Goal: Transaction & Acquisition: Purchase product/service

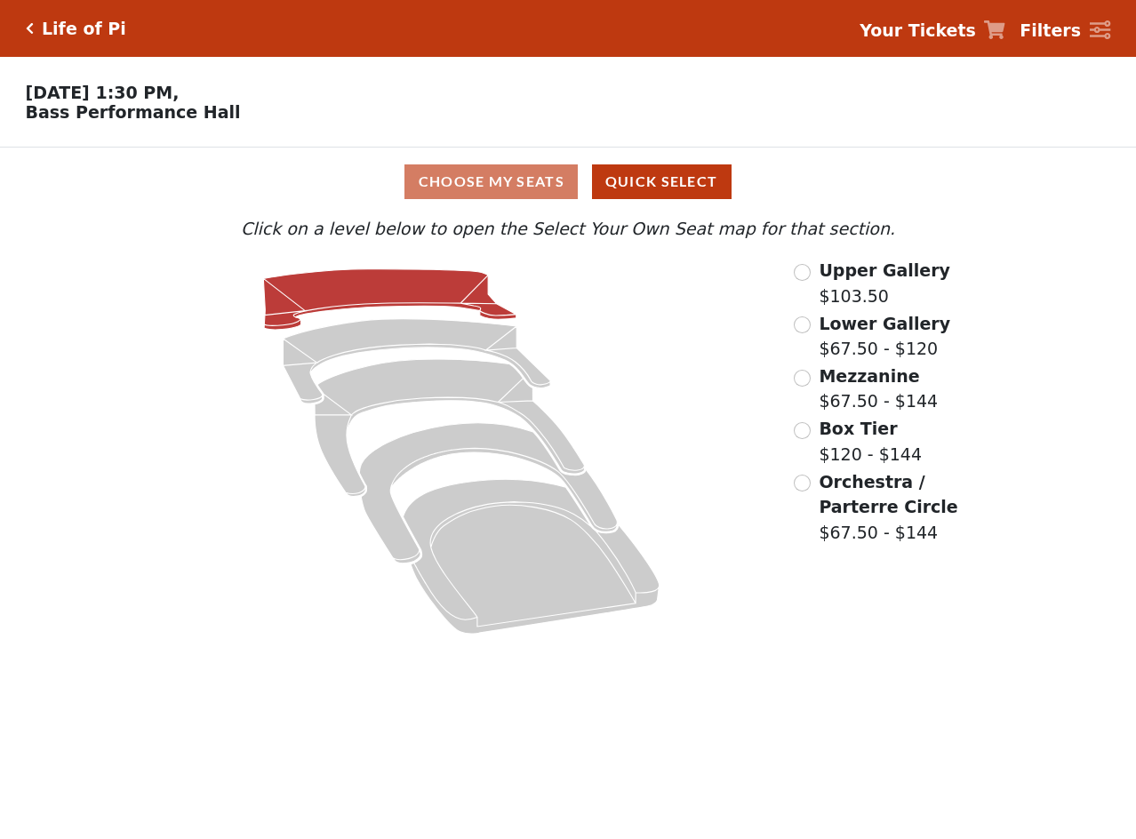
click at [397, 283] on icon at bounding box center [389, 299] width 253 height 60
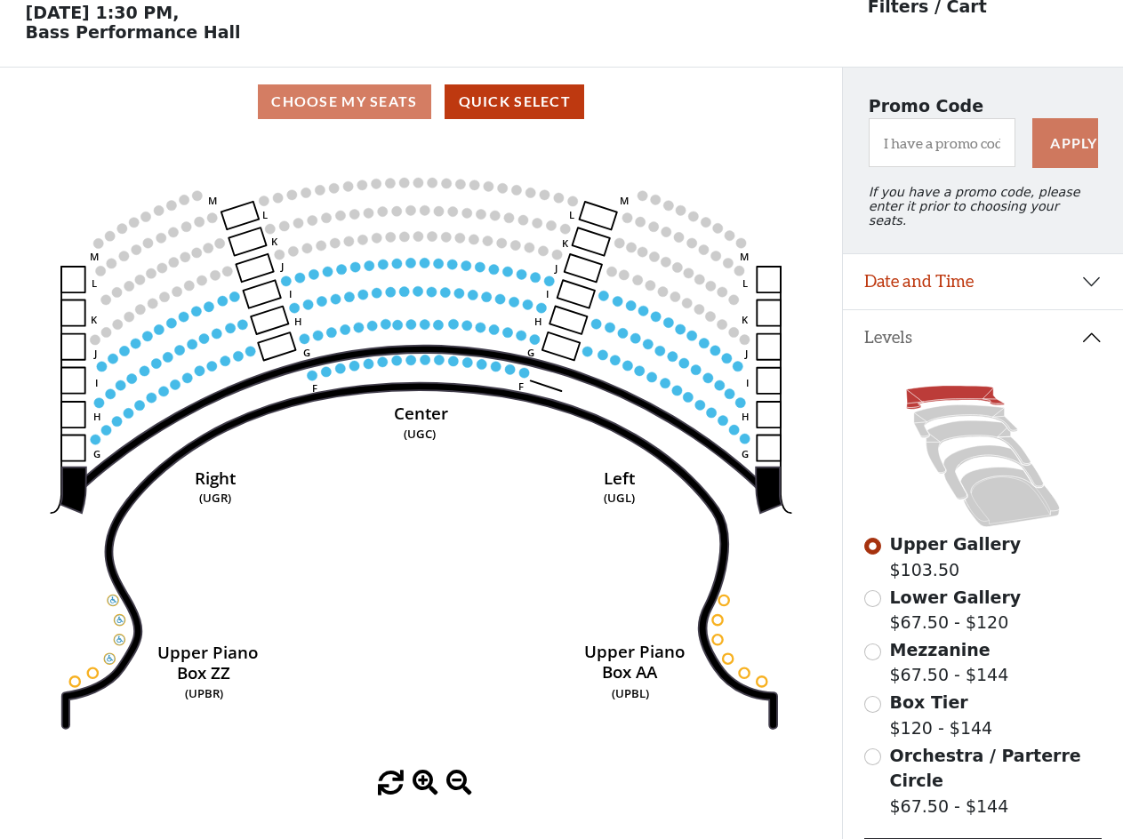
scroll to position [83, 0]
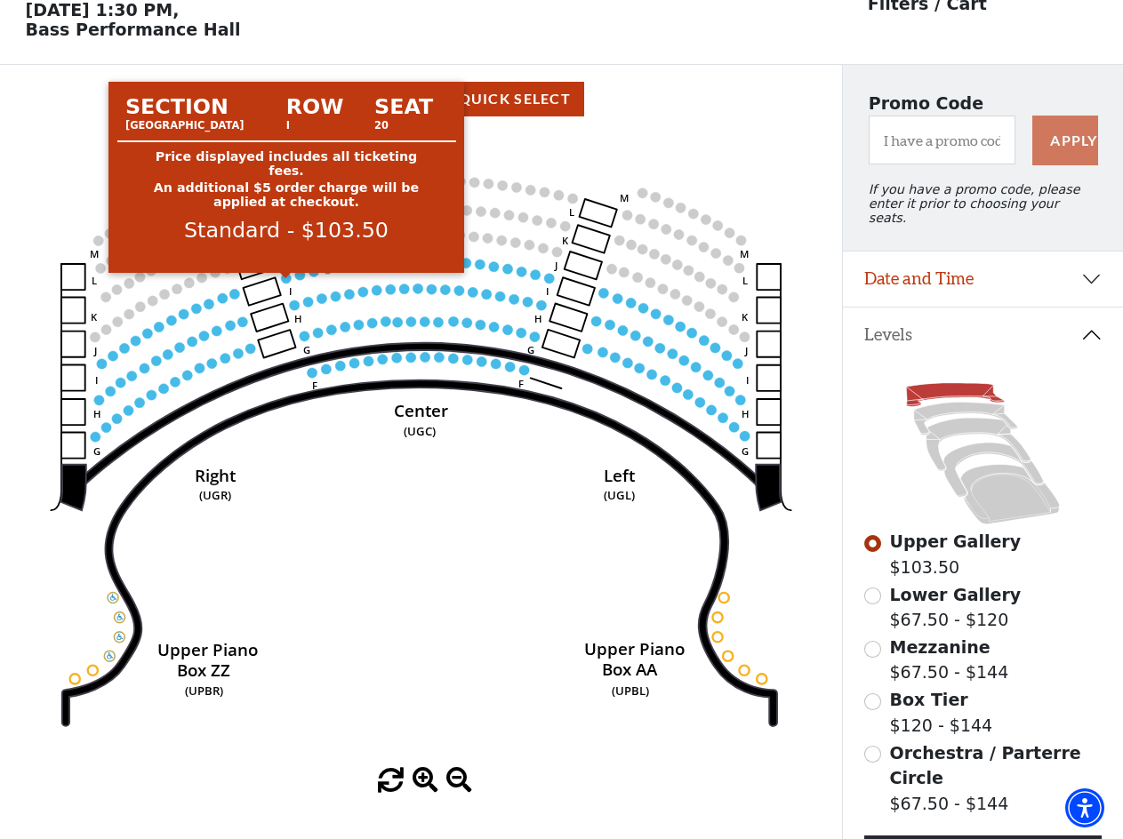
click at [288, 283] on circle at bounding box center [287, 278] width 10 height 10
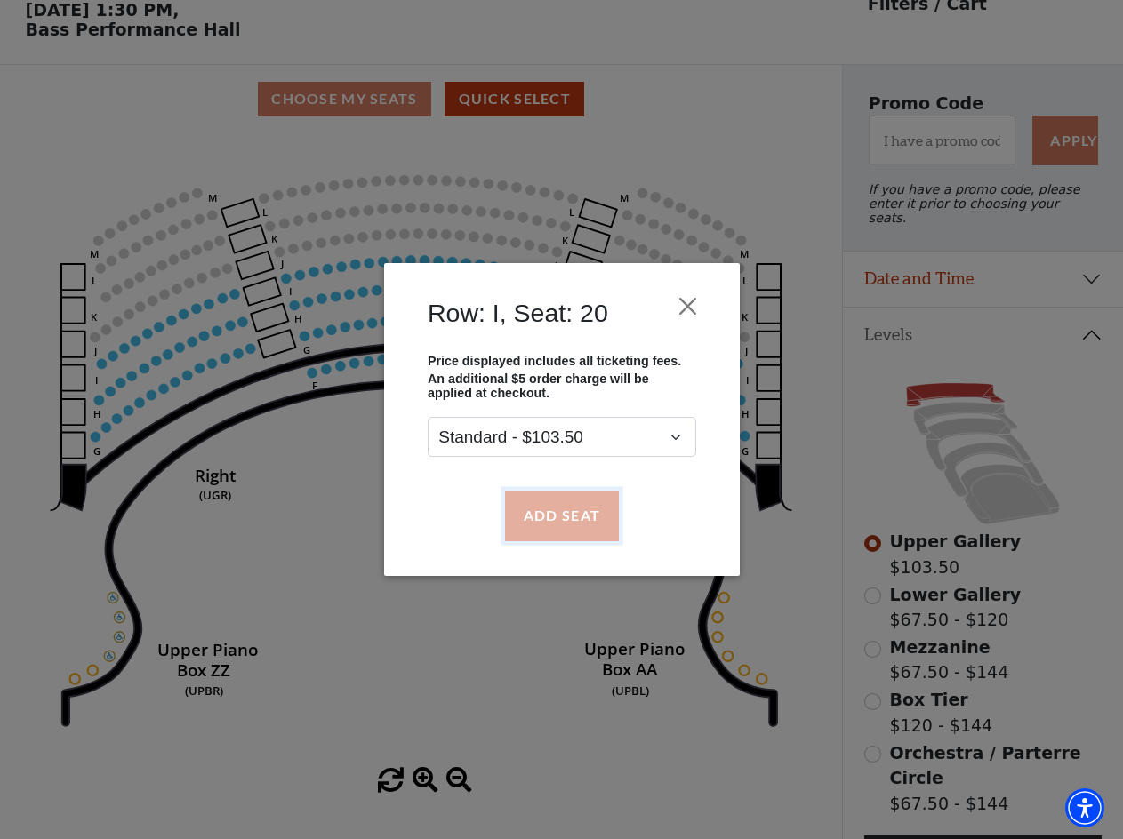
click at [508, 503] on button "Add Seat" at bounding box center [561, 516] width 114 height 50
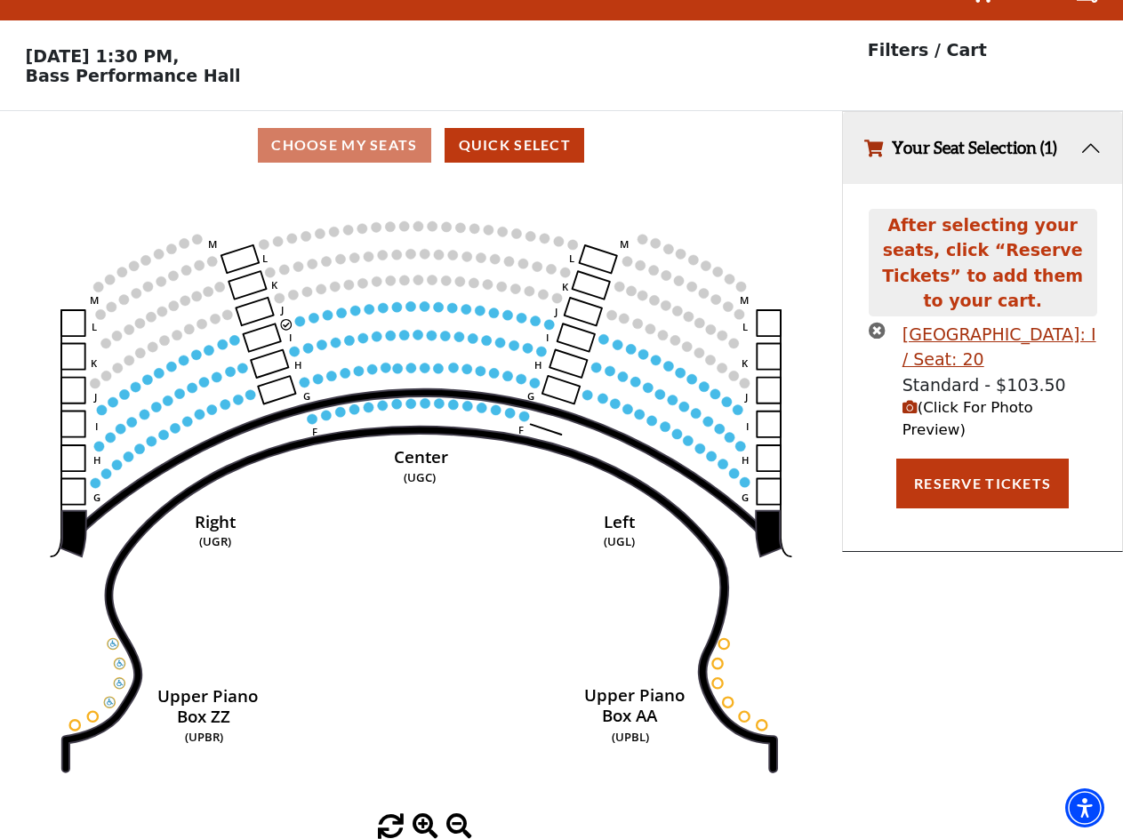
scroll to position [0, 0]
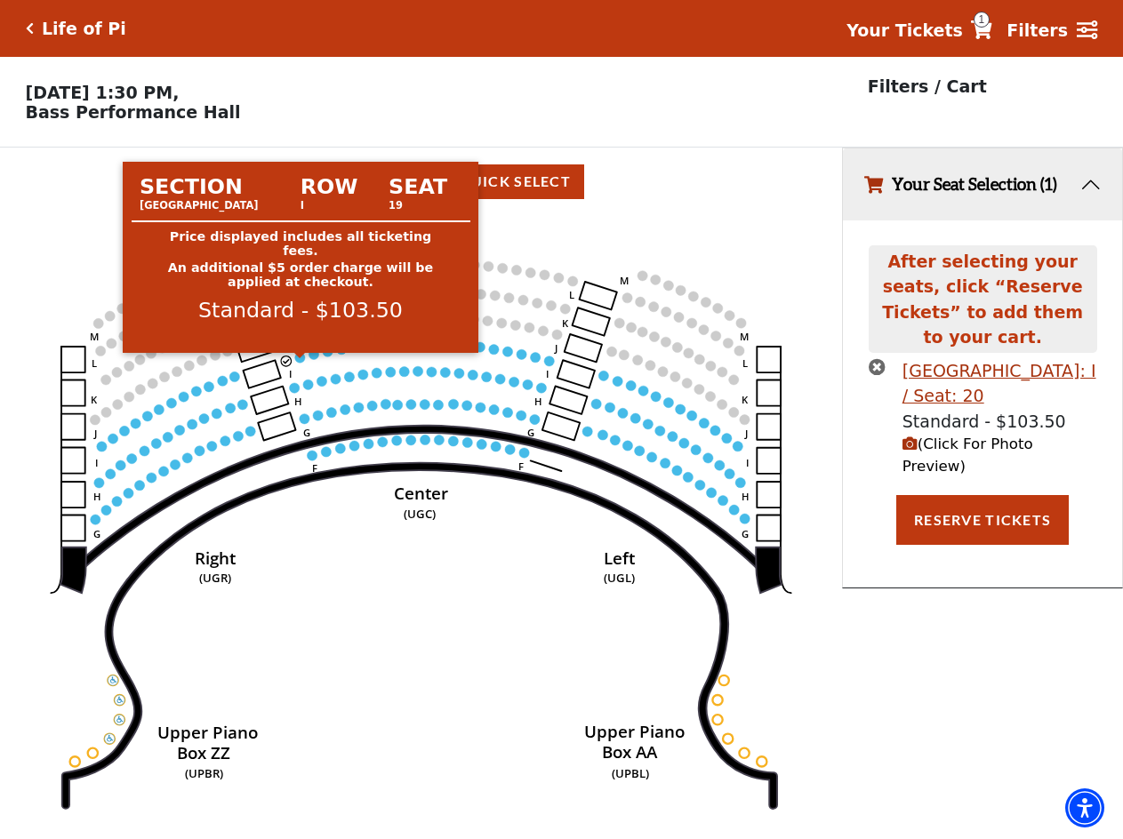
click at [297, 363] on circle at bounding box center [300, 358] width 10 height 10
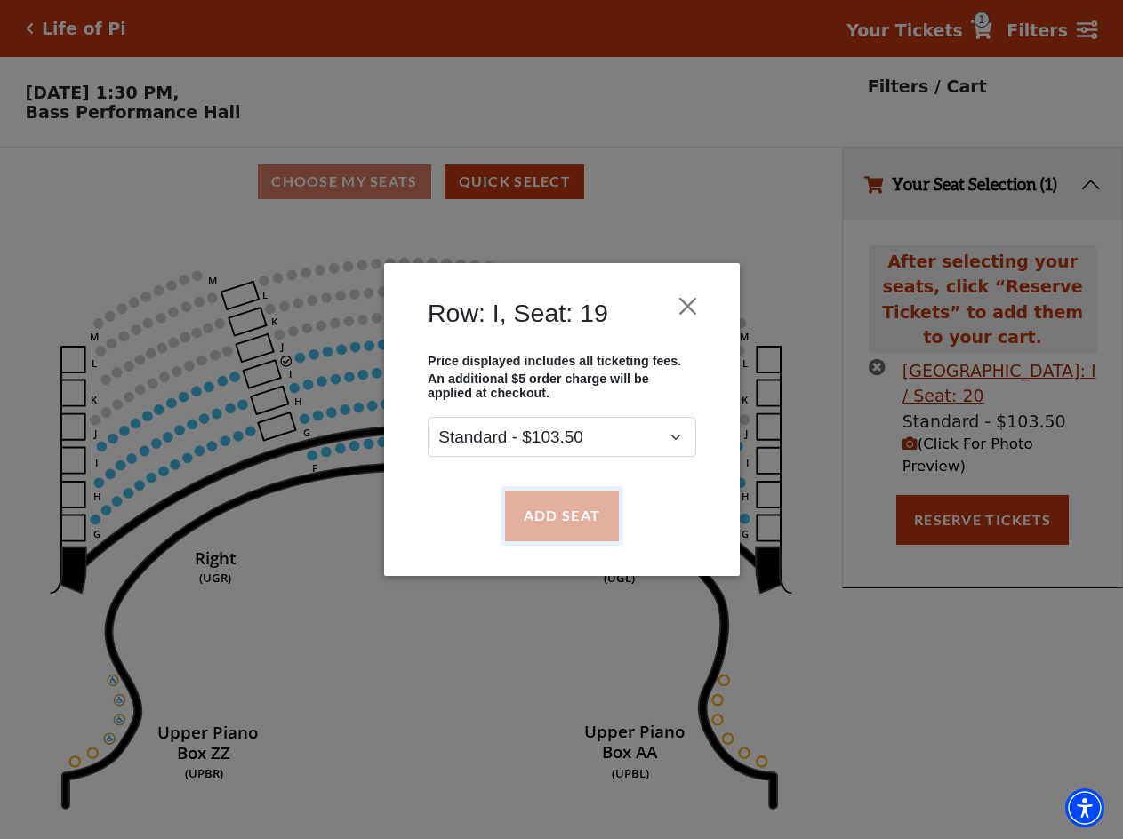
click at [566, 539] on button "Add Seat" at bounding box center [561, 516] width 114 height 50
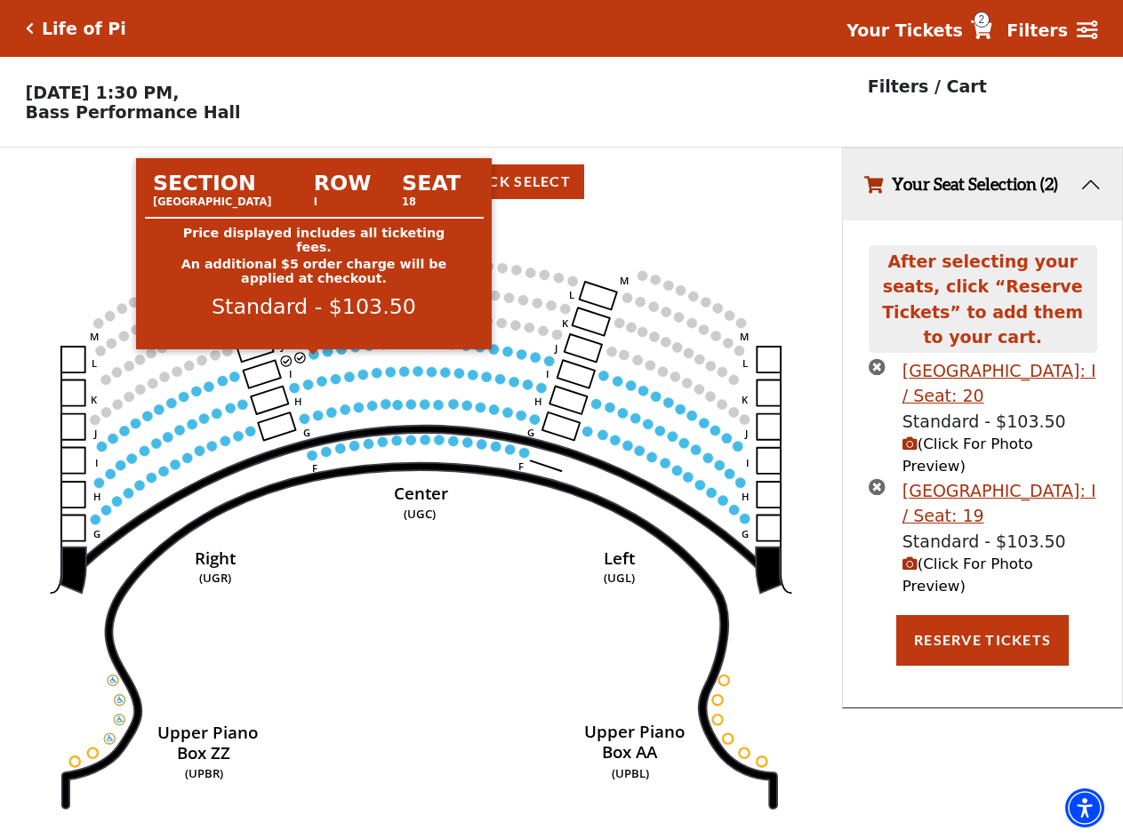
click at [312, 359] on circle at bounding box center [314, 354] width 10 height 10
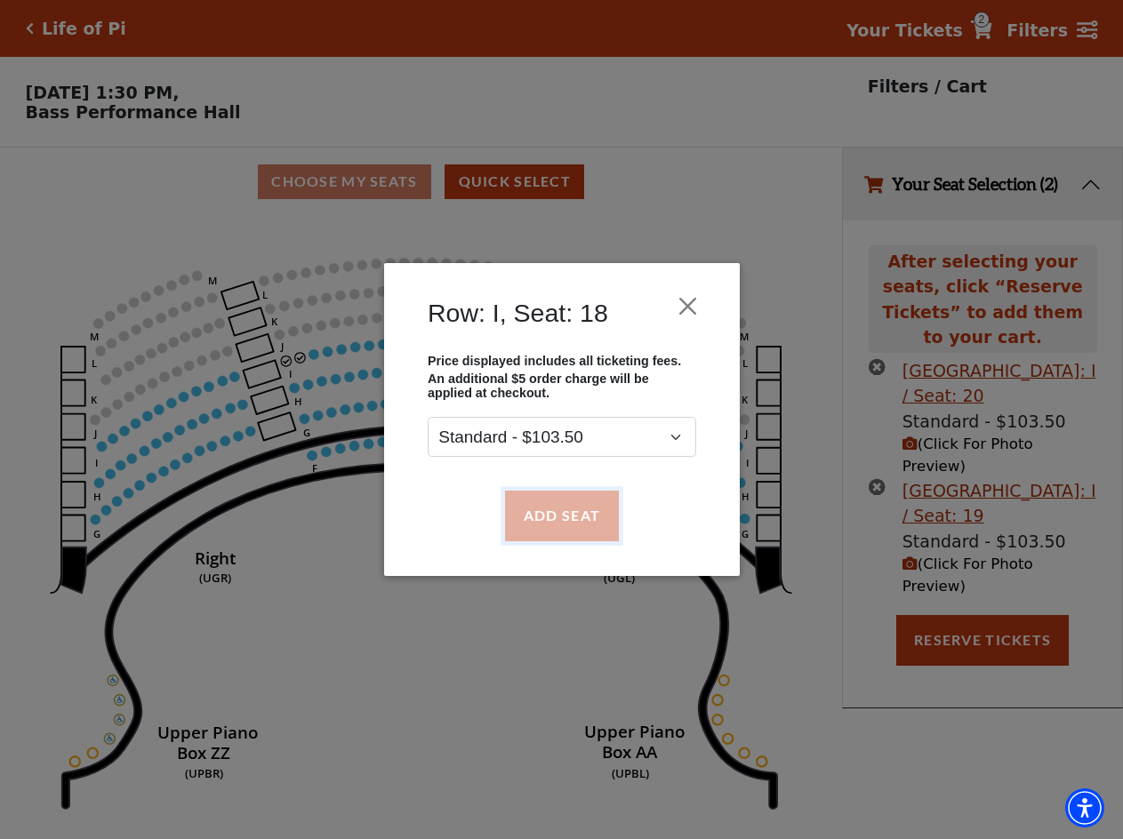
click at [544, 529] on button "Add Seat" at bounding box center [561, 516] width 114 height 50
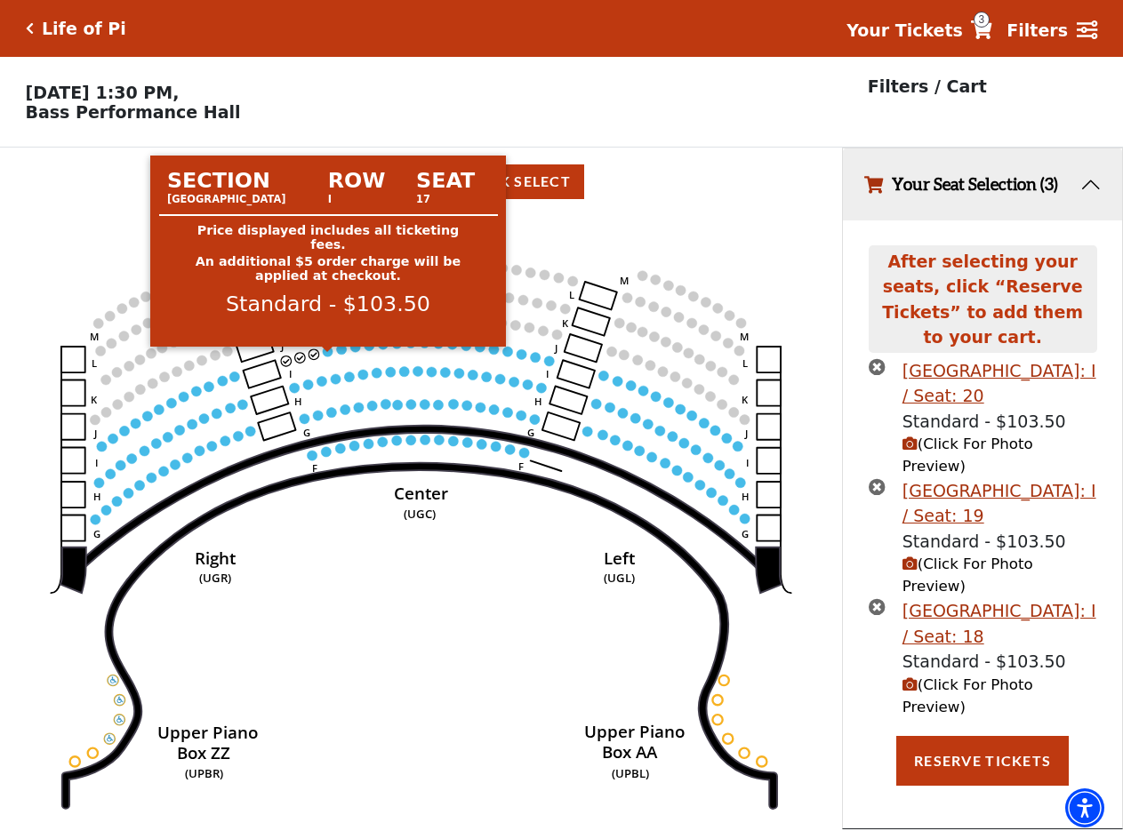
click at [326, 355] on circle at bounding box center [328, 352] width 10 height 10
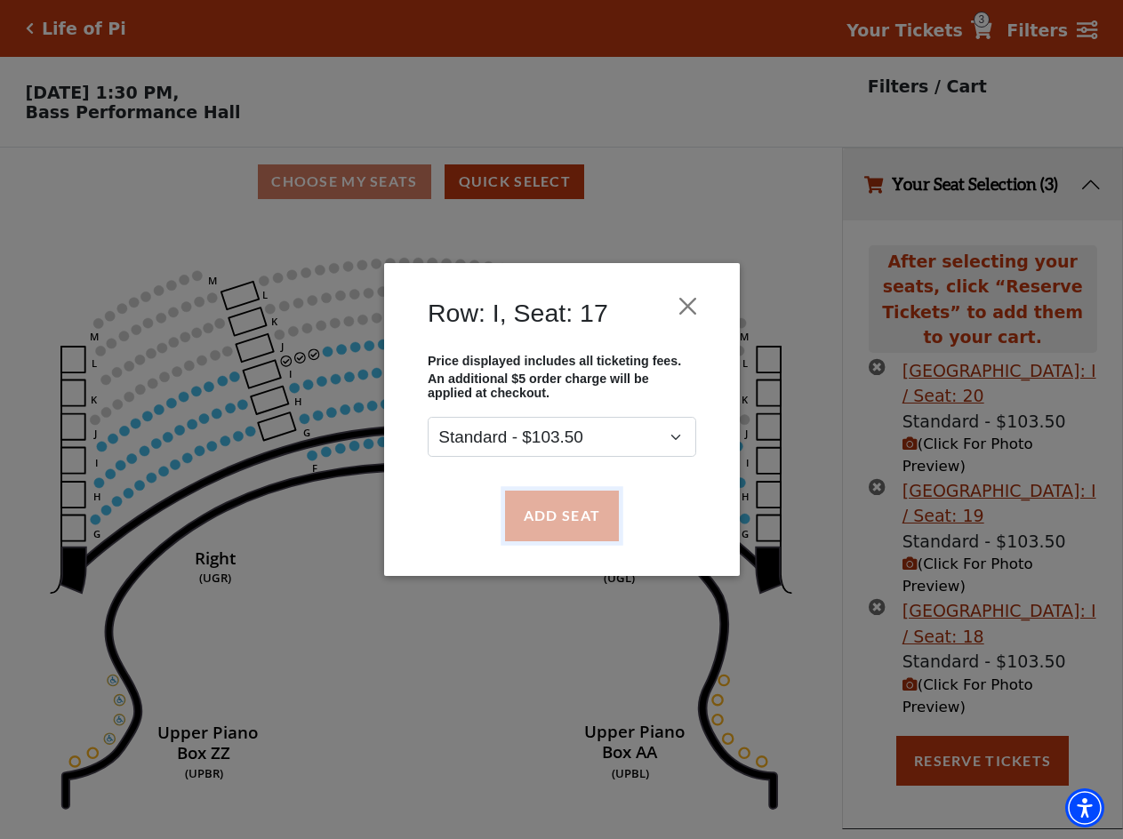
click at [521, 529] on button "Add Seat" at bounding box center [561, 516] width 114 height 50
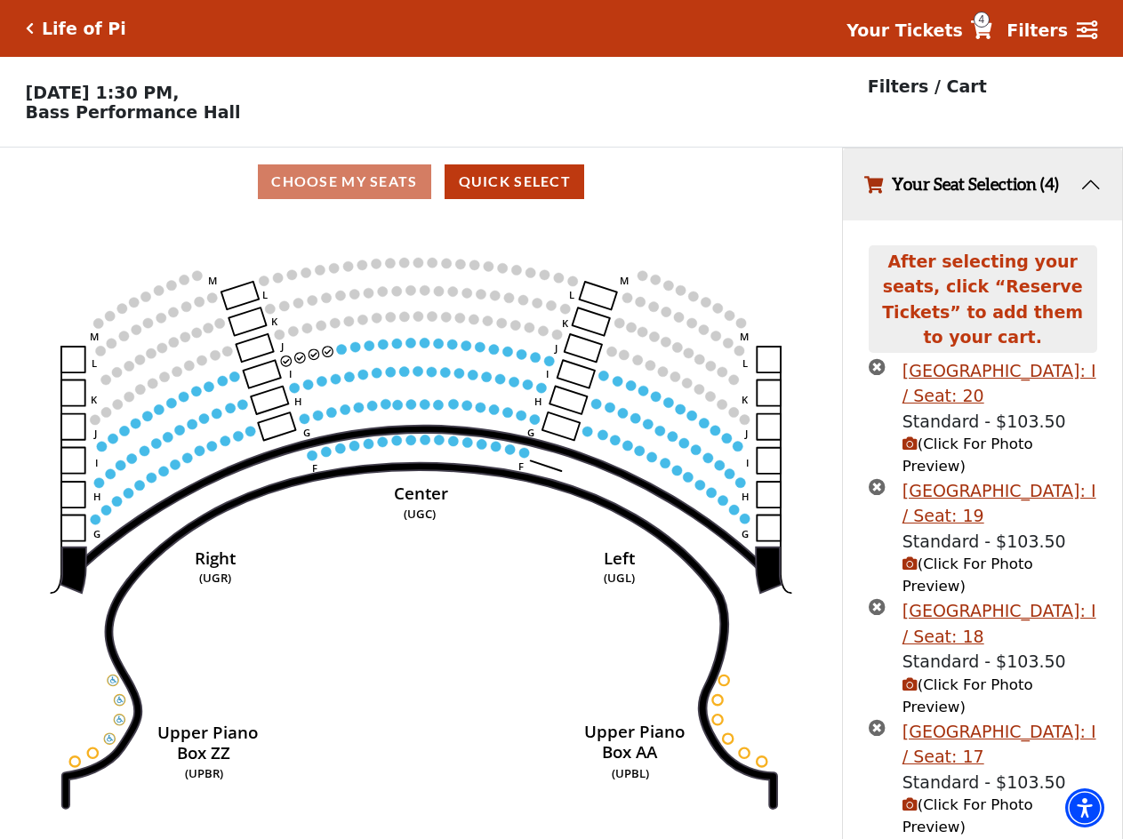
click at [725, 93] on p "Sunday, September 28 at 1:30 PM, Bass Performance Hall" at bounding box center [421, 102] width 842 height 39
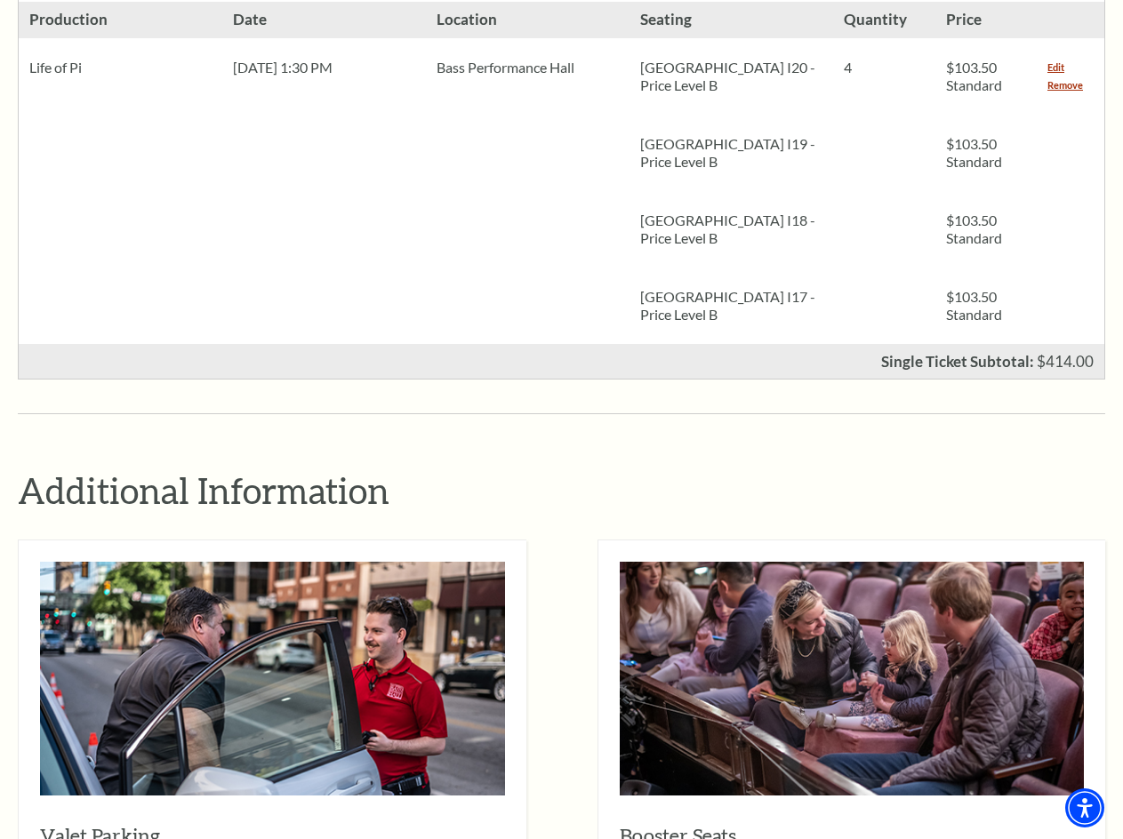
scroll to position [1600, 0]
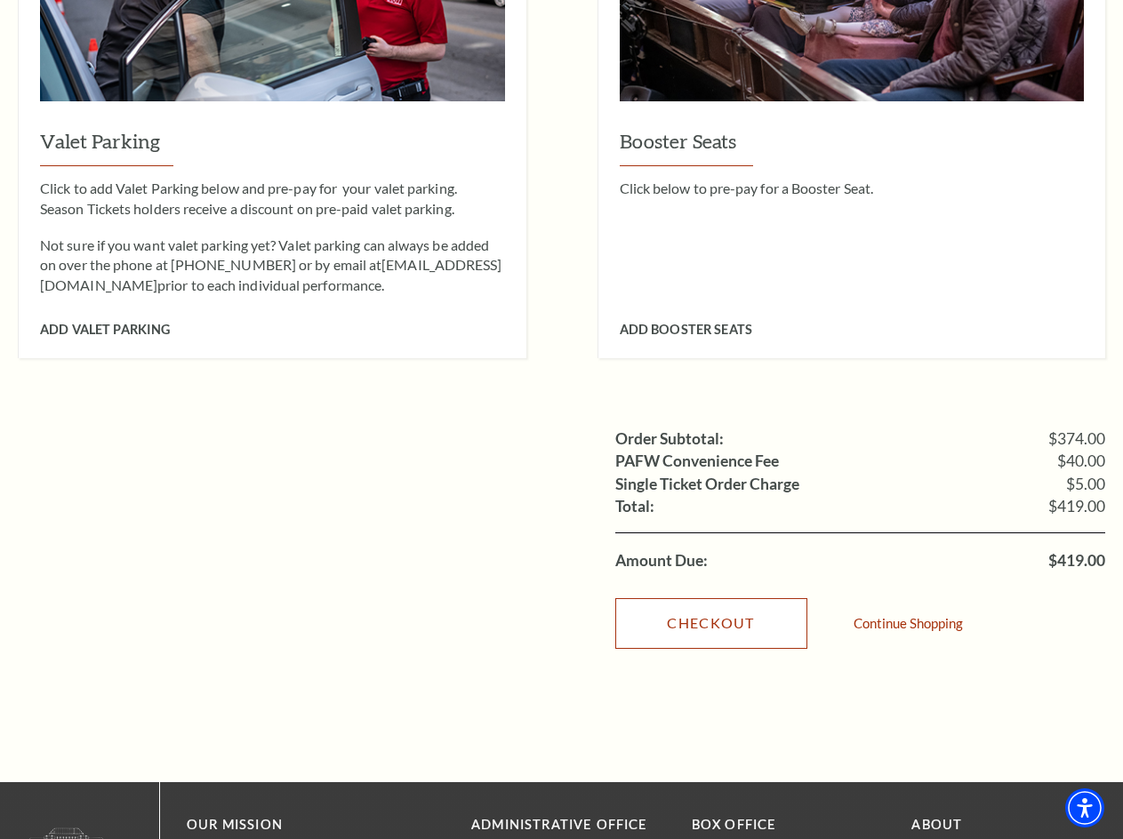
click at [771, 598] on link "Checkout" at bounding box center [711, 623] width 192 height 50
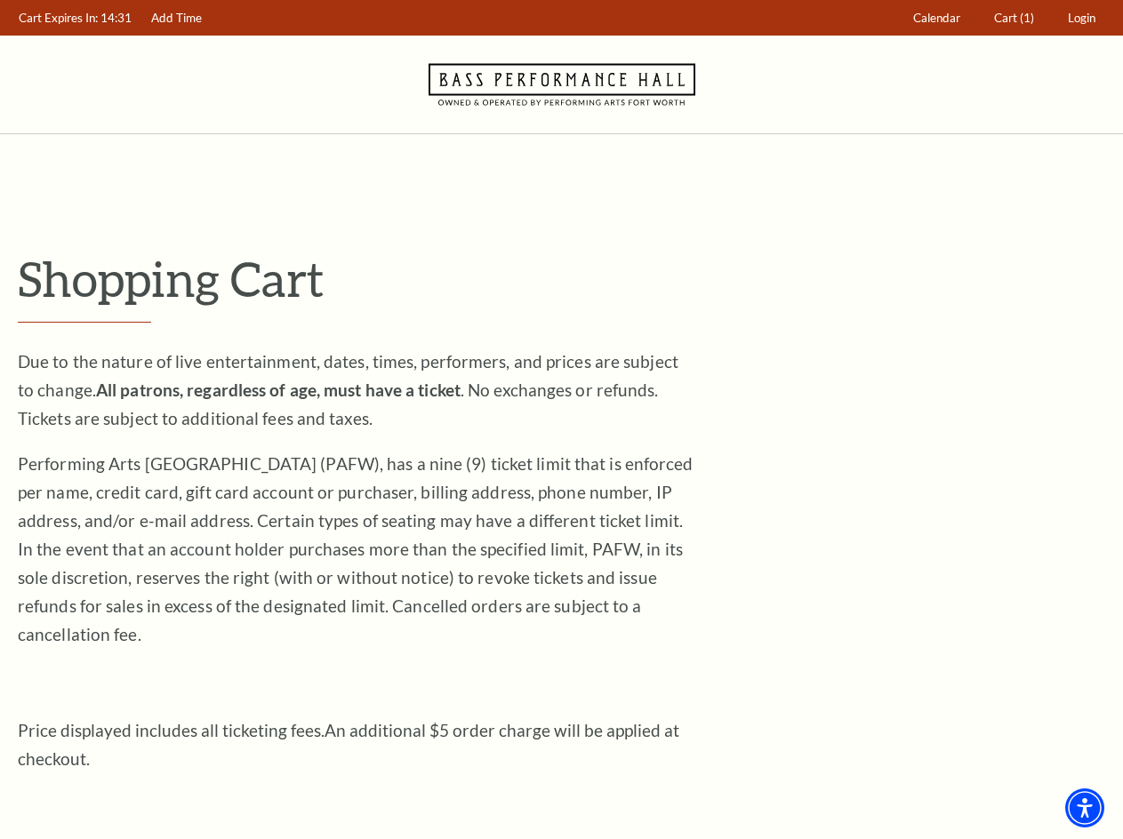
scroll to position [485, 0]
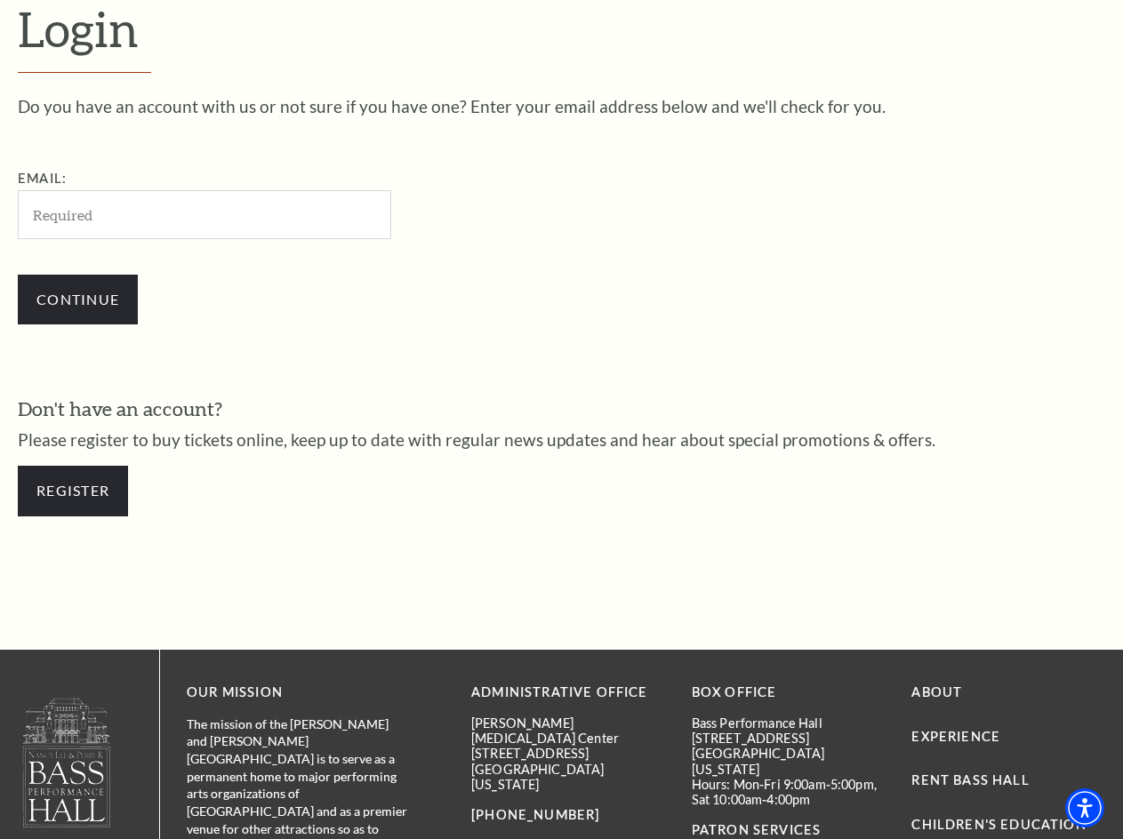
scroll to position [295, 0]
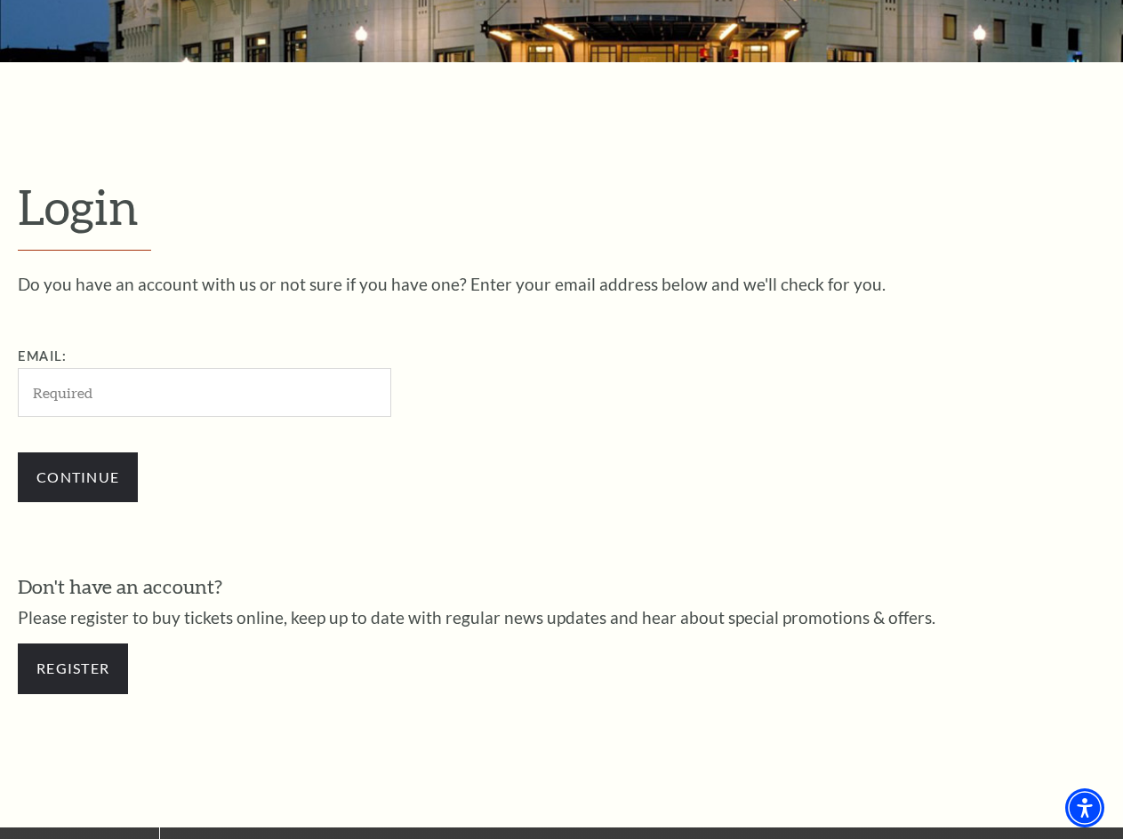
click at [197, 394] on input "Email:" at bounding box center [204, 392] width 373 height 49
type input "fuungedu@gmail.com"
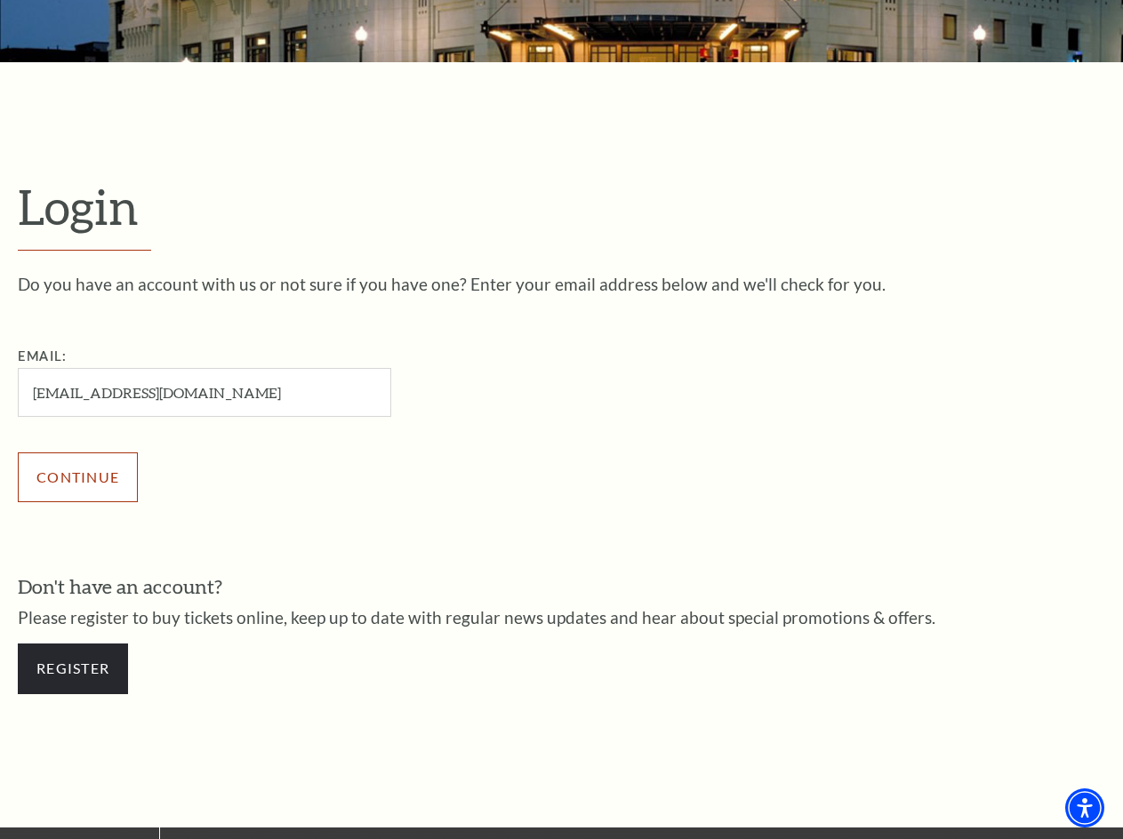
click at [84, 467] on input "Continue" at bounding box center [78, 478] width 120 height 50
click at [34, 475] on input "Continue" at bounding box center [78, 478] width 120 height 50
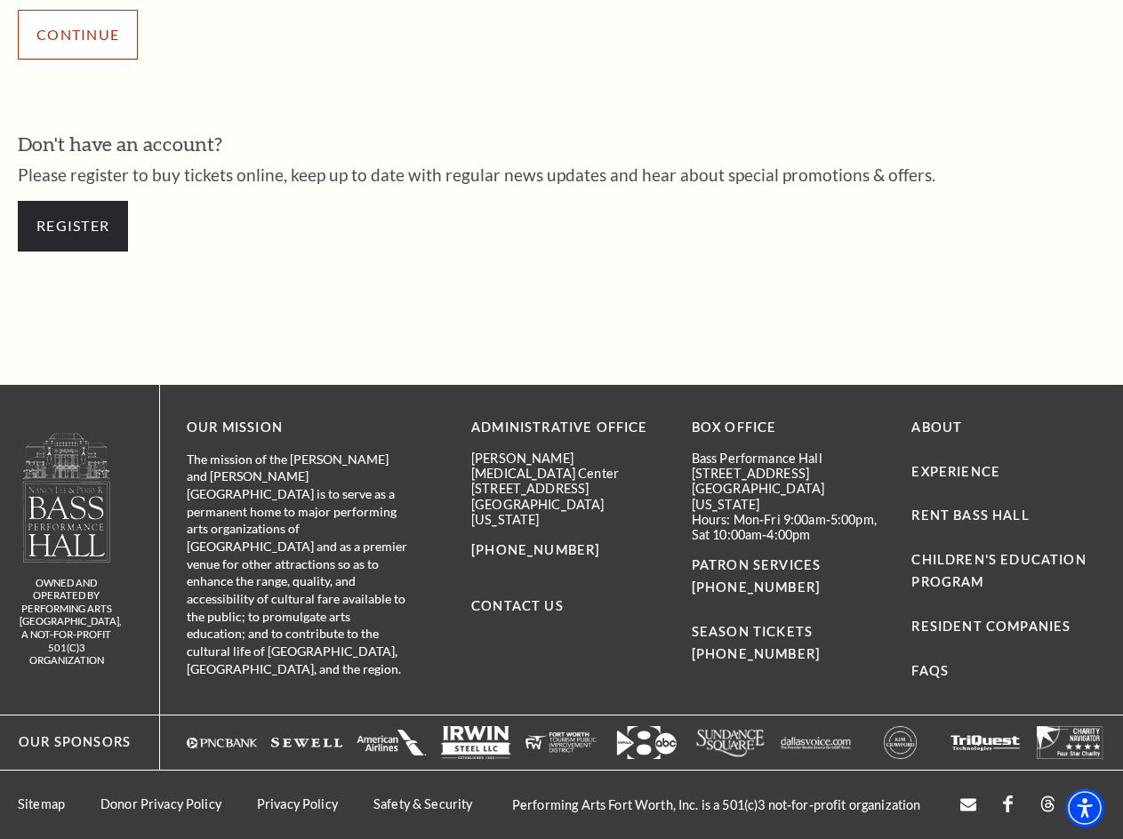
scroll to position [0, 0]
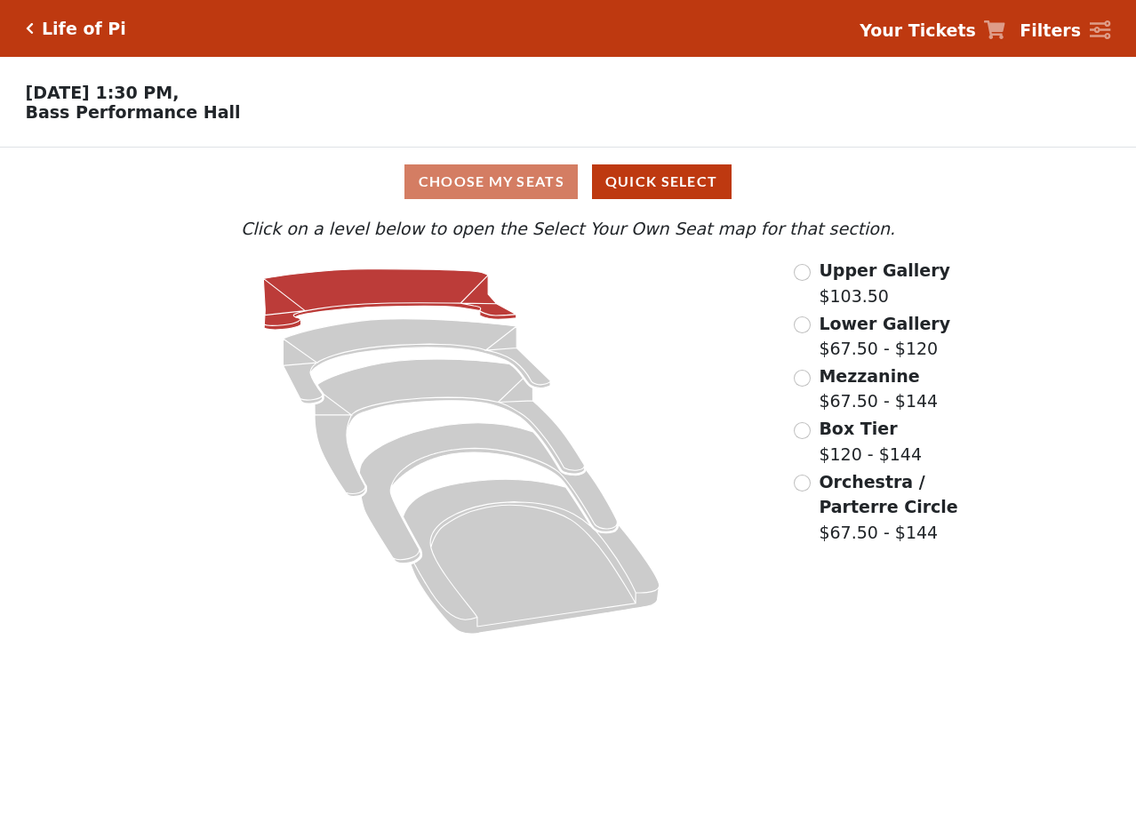
click at [317, 287] on icon at bounding box center [389, 299] width 253 height 60
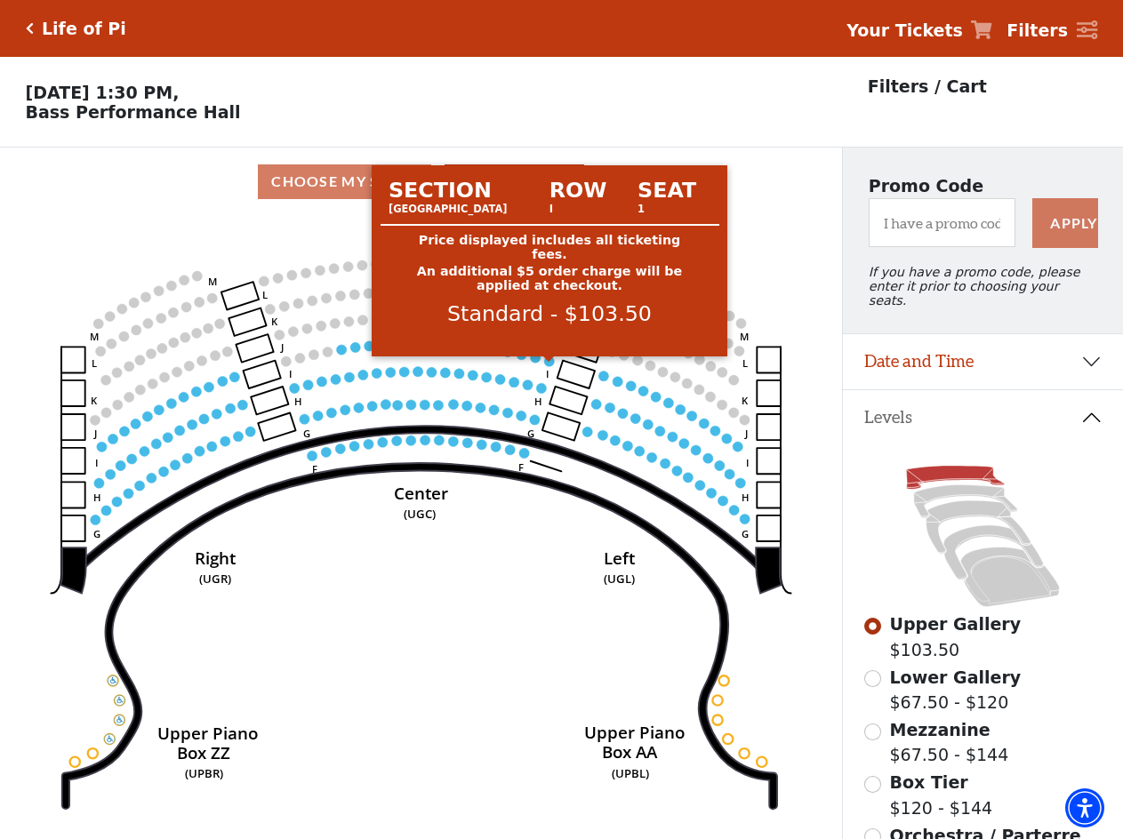
click at [547, 366] on circle at bounding box center [549, 362] width 10 height 10
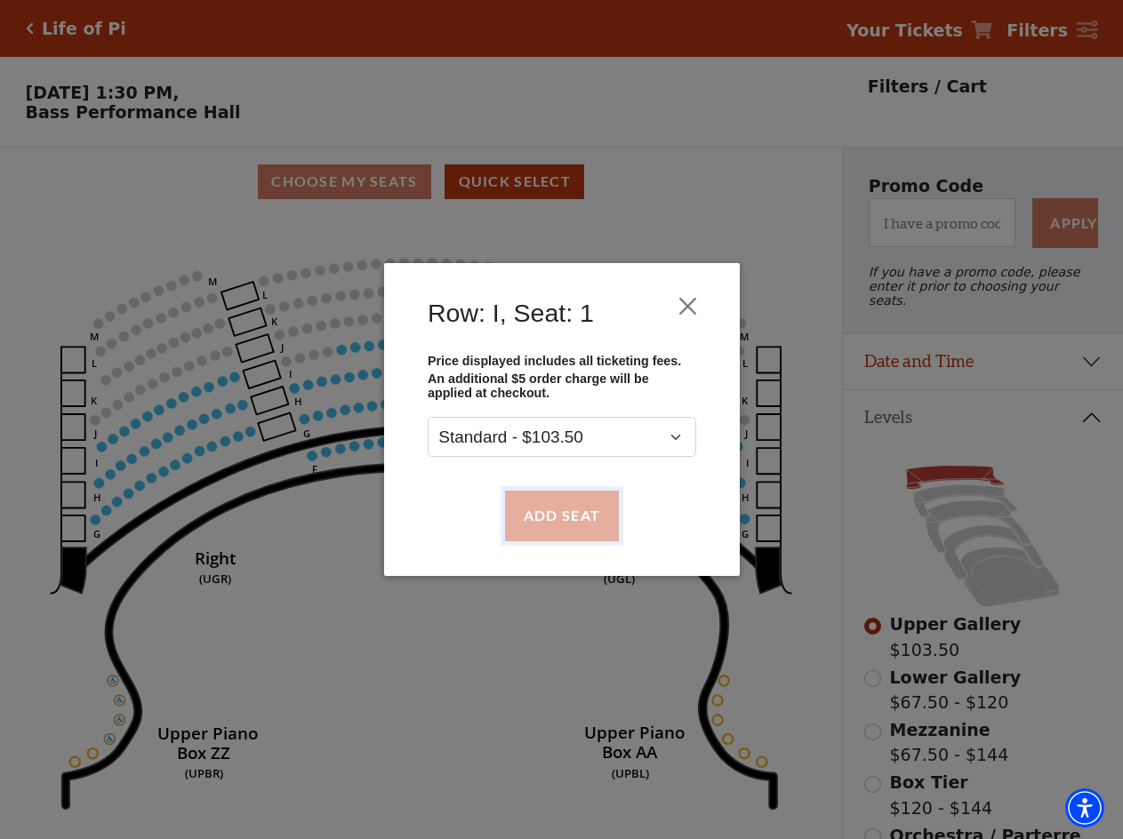
click at [579, 498] on button "Add Seat" at bounding box center [561, 516] width 114 height 50
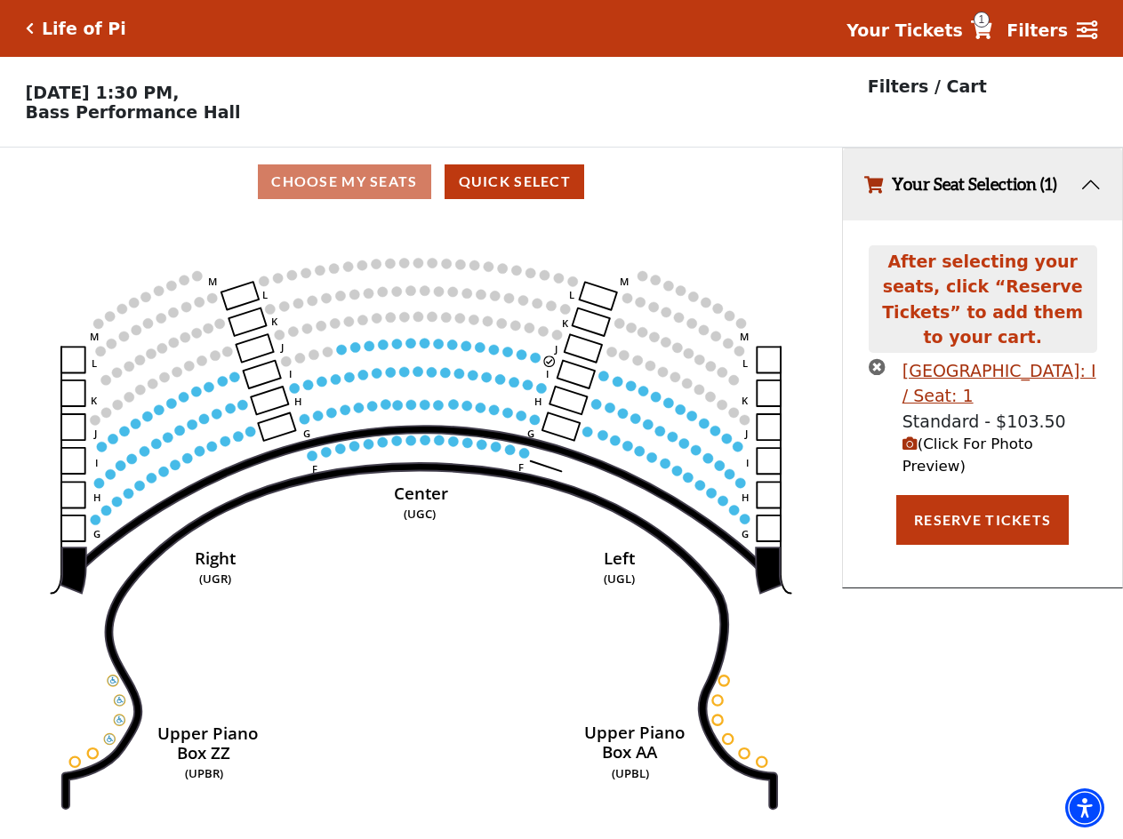
click at [532, 363] on circle at bounding box center [536, 358] width 10 height 10
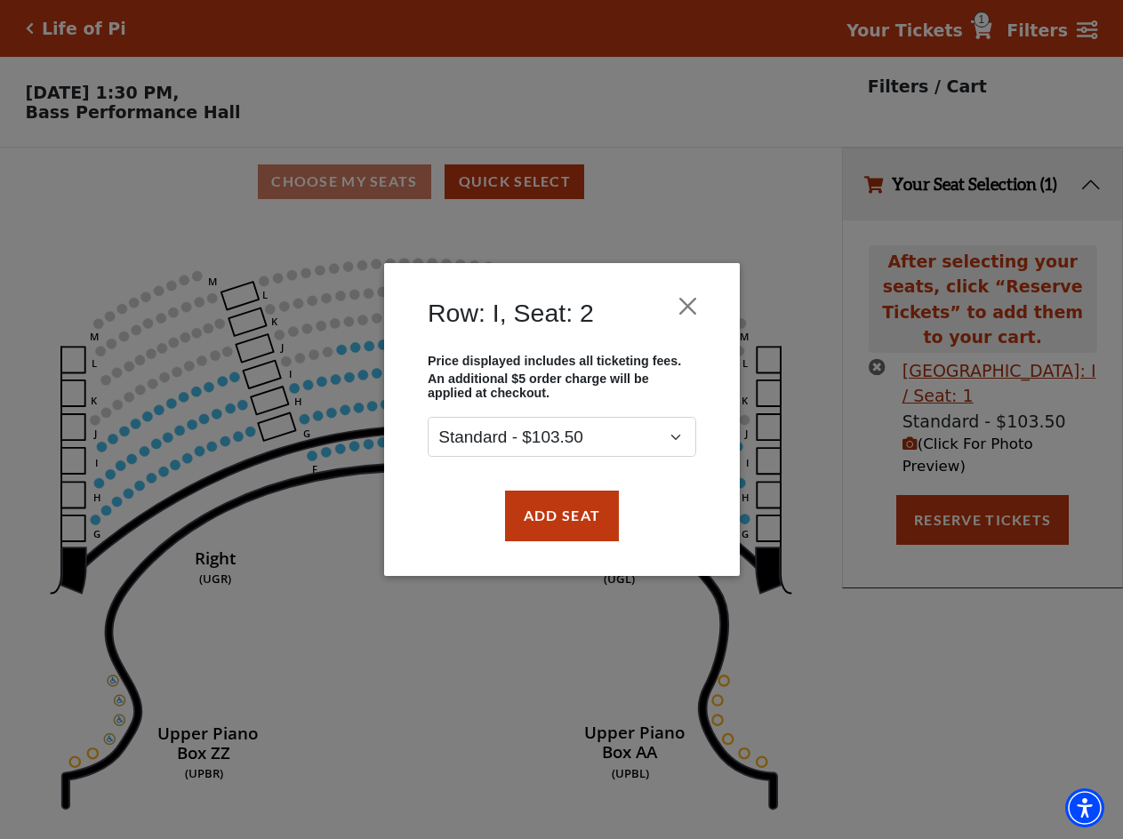
click at [537, 490] on div "Add Seat" at bounding box center [562, 516] width 302 height 84
click at [571, 523] on button "Add Seat" at bounding box center [561, 516] width 114 height 50
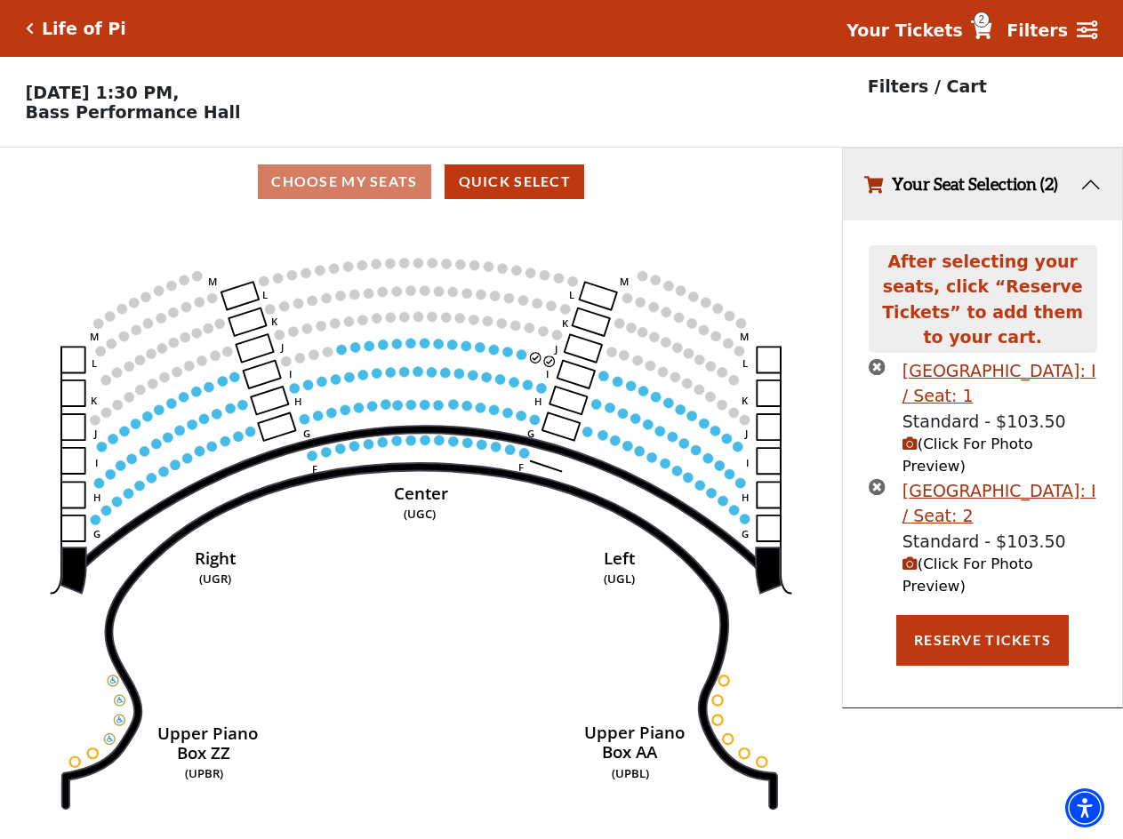
click at [518, 358] on circle at bounding box center [522, 354] width 10 height 10
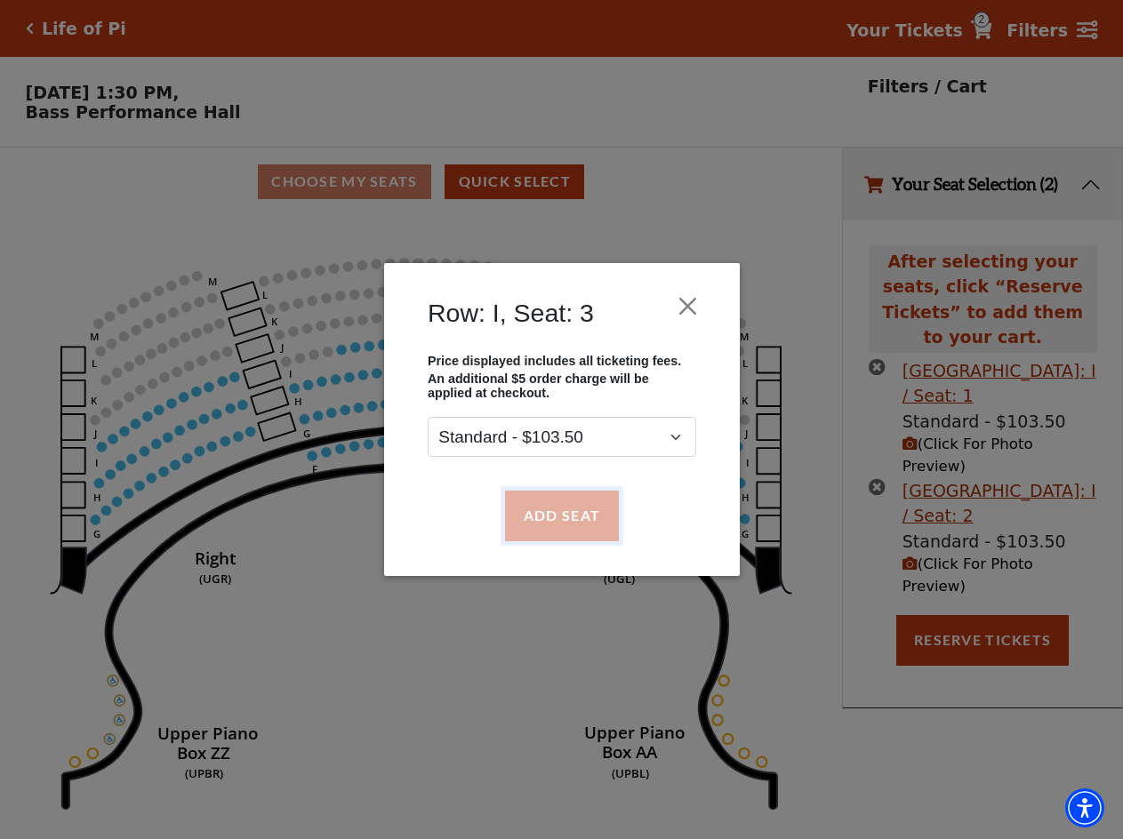
click at [538, 495] on button "Add Seat" at bounding box center [561, 516] width 114 height 50
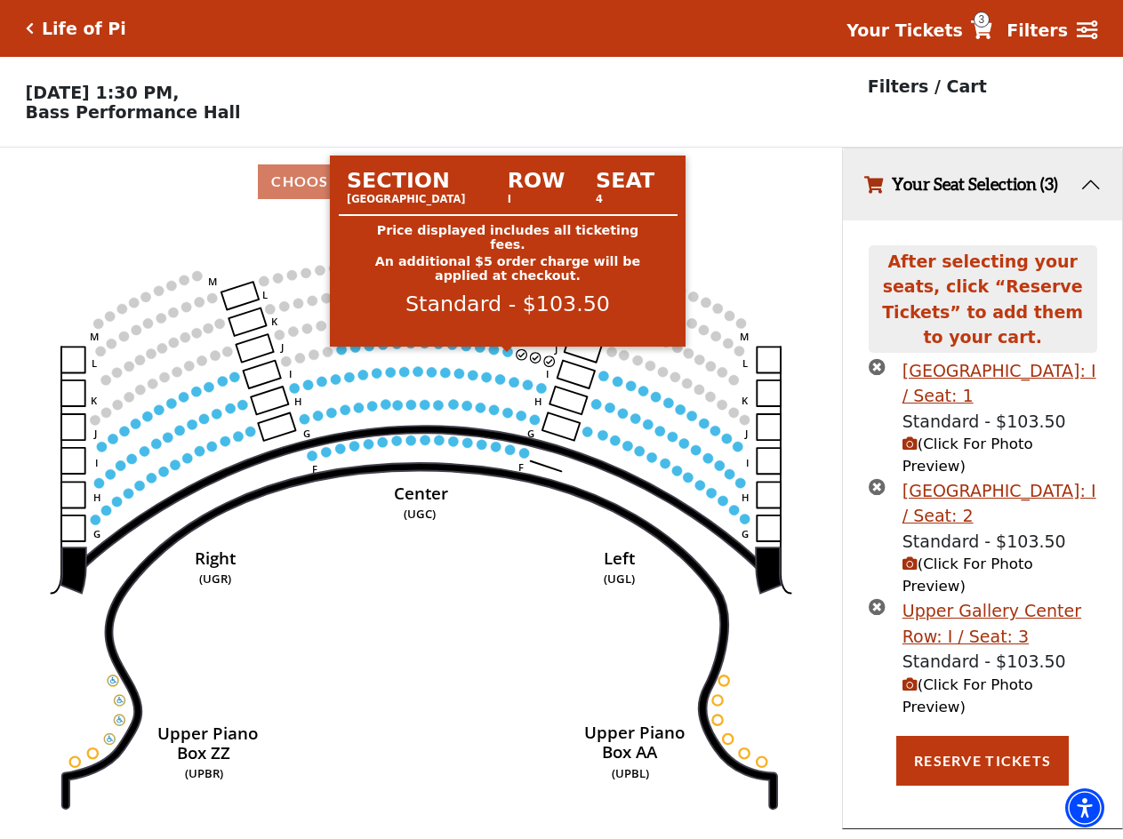
click at [503, 357] on circle at bounding box center [508, 352] width 10 height 10
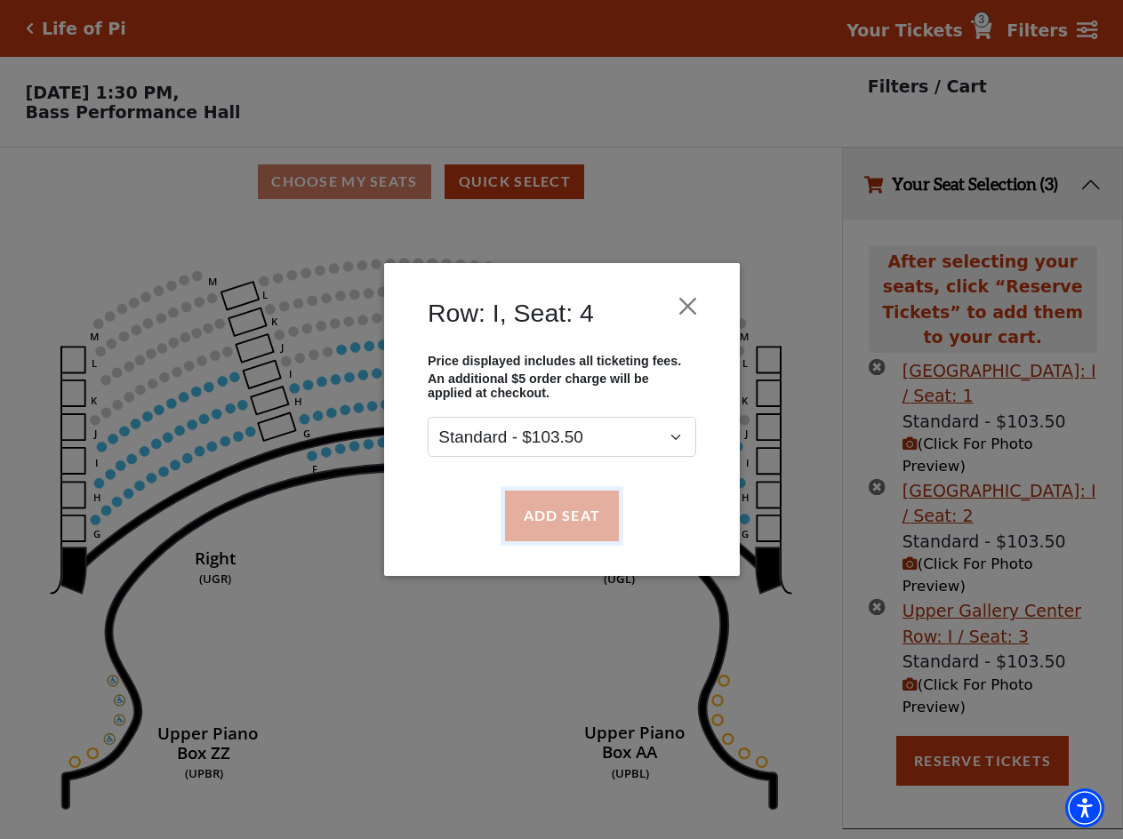
click at [537, 533] on button "Add Seat" at bounding box center [561, 516] width 114 height 50
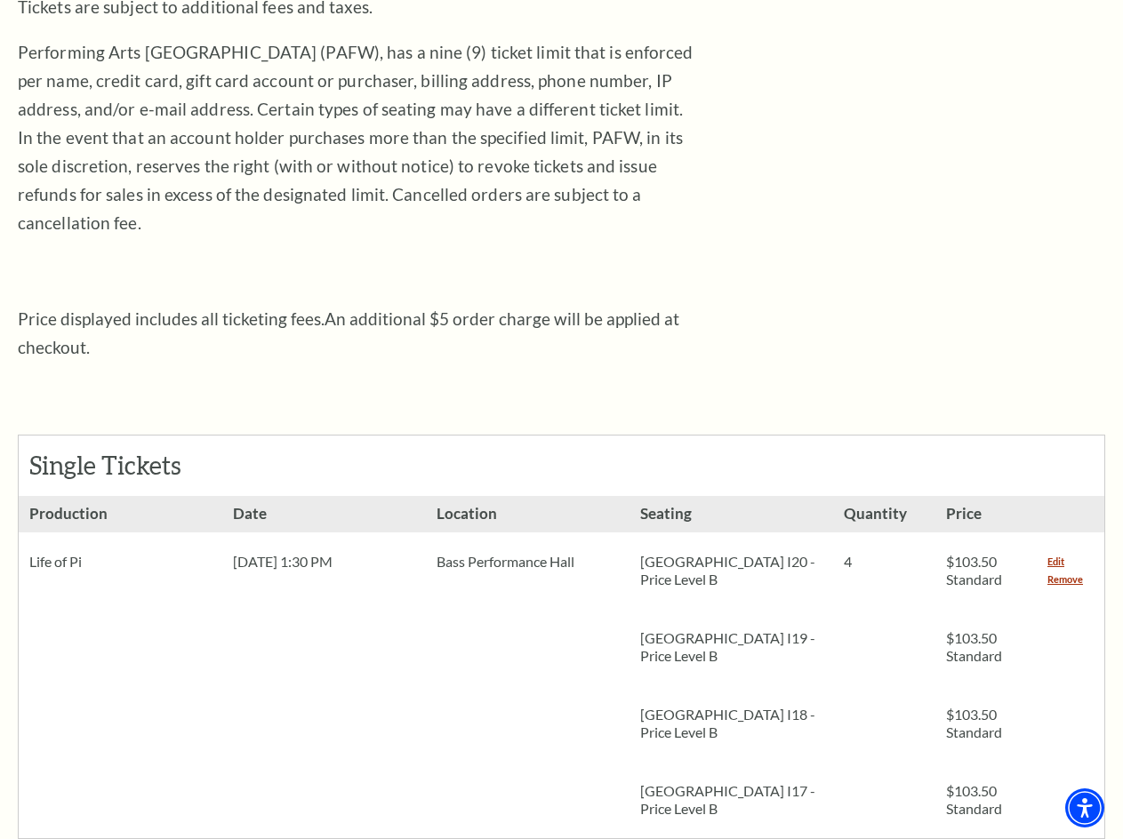
scroll to position [889, 0]
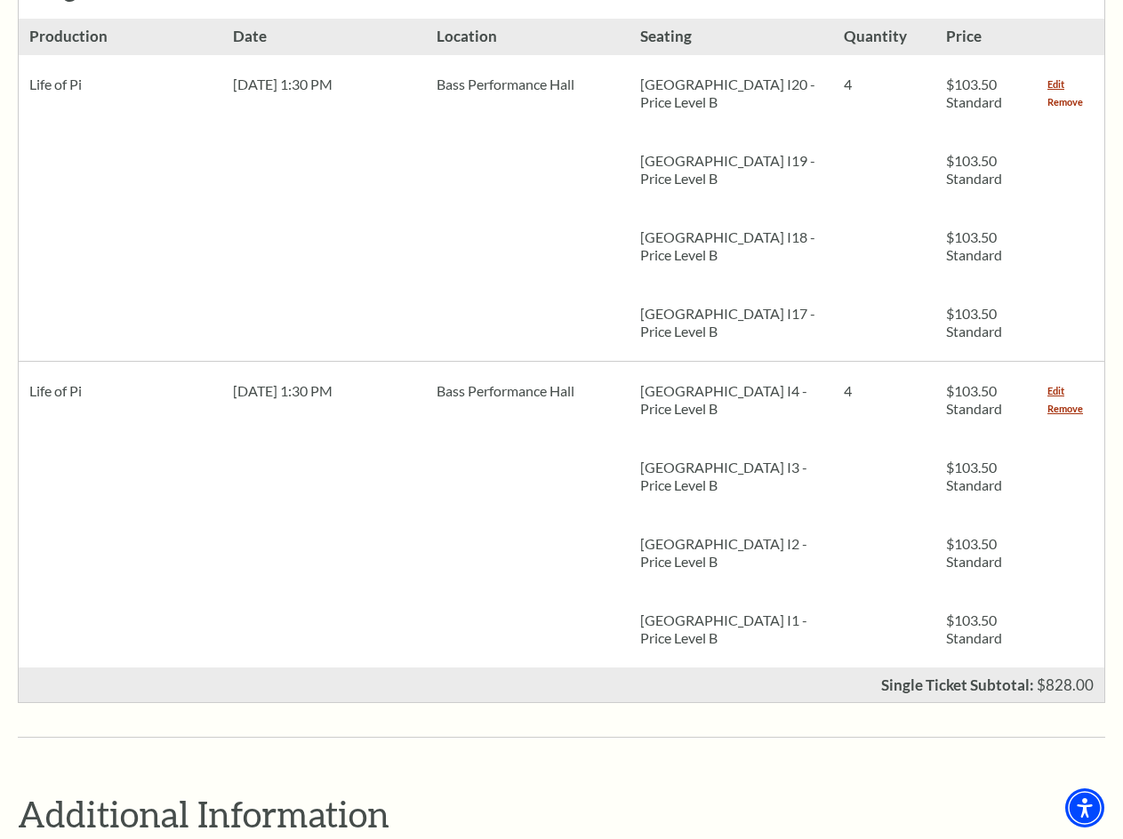
click at [1074, 93] on link "Remove" at bounding box center [1065, 102] width 36 height 18
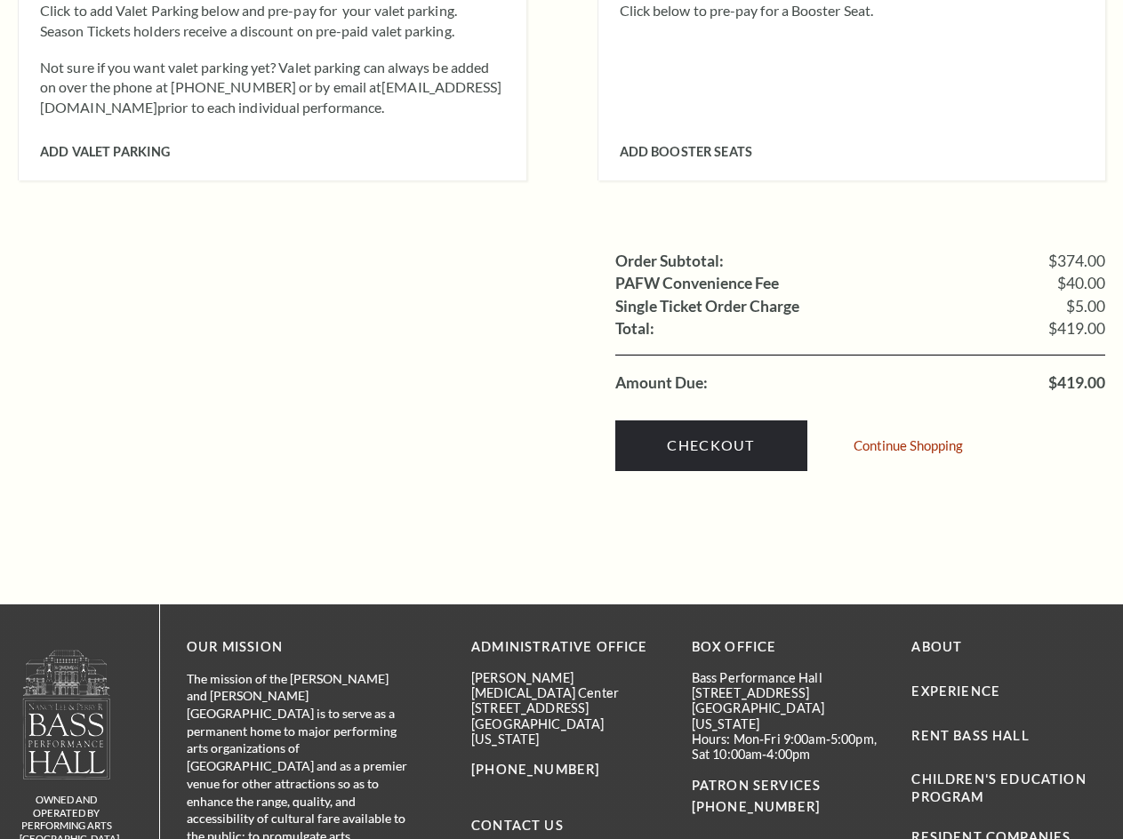
scroll to position [1956, 0]
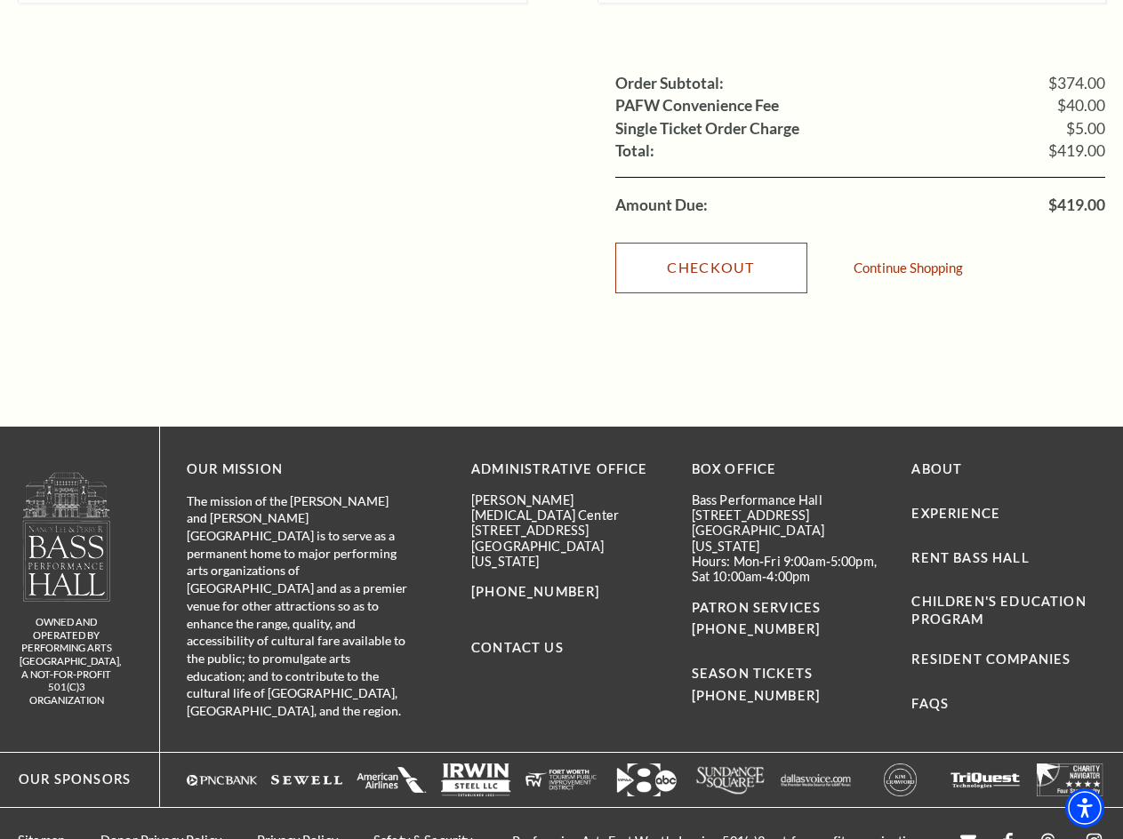
click at [677, 244] on link "Checkout" at bounding box center [711, 268] width 192 height 50
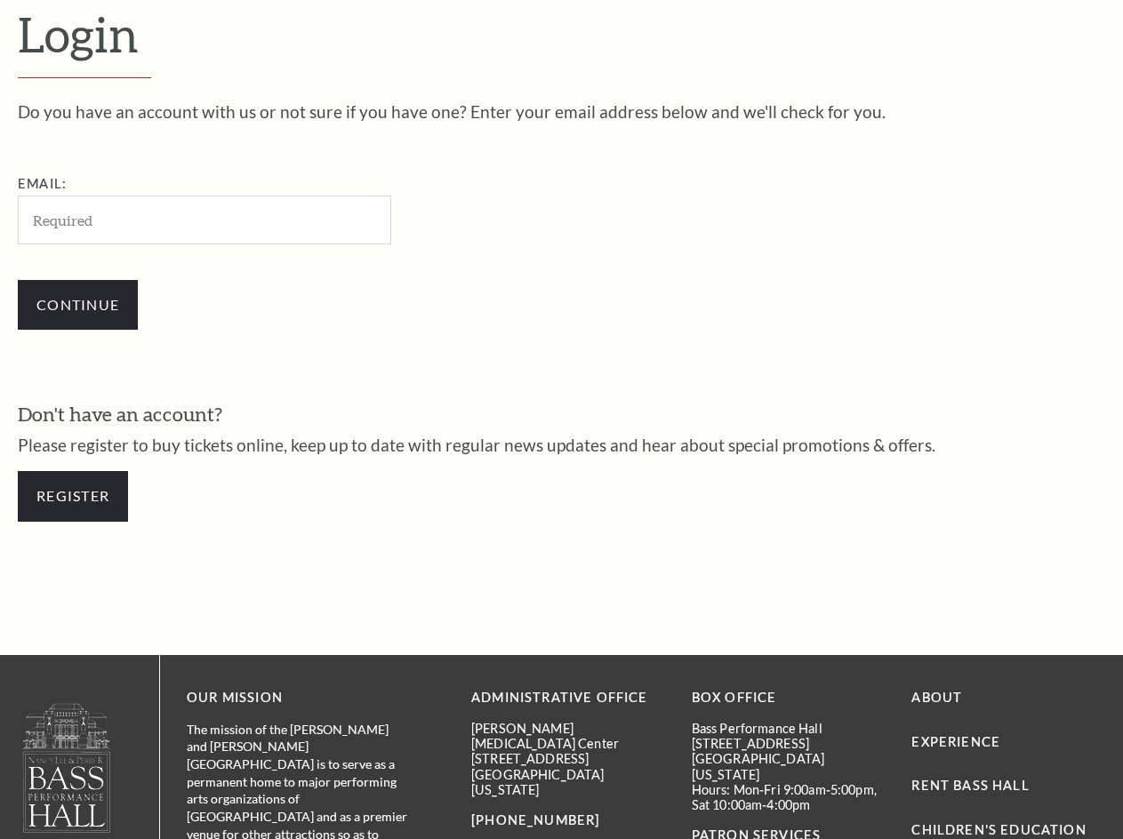
scroll to position [473, 0]
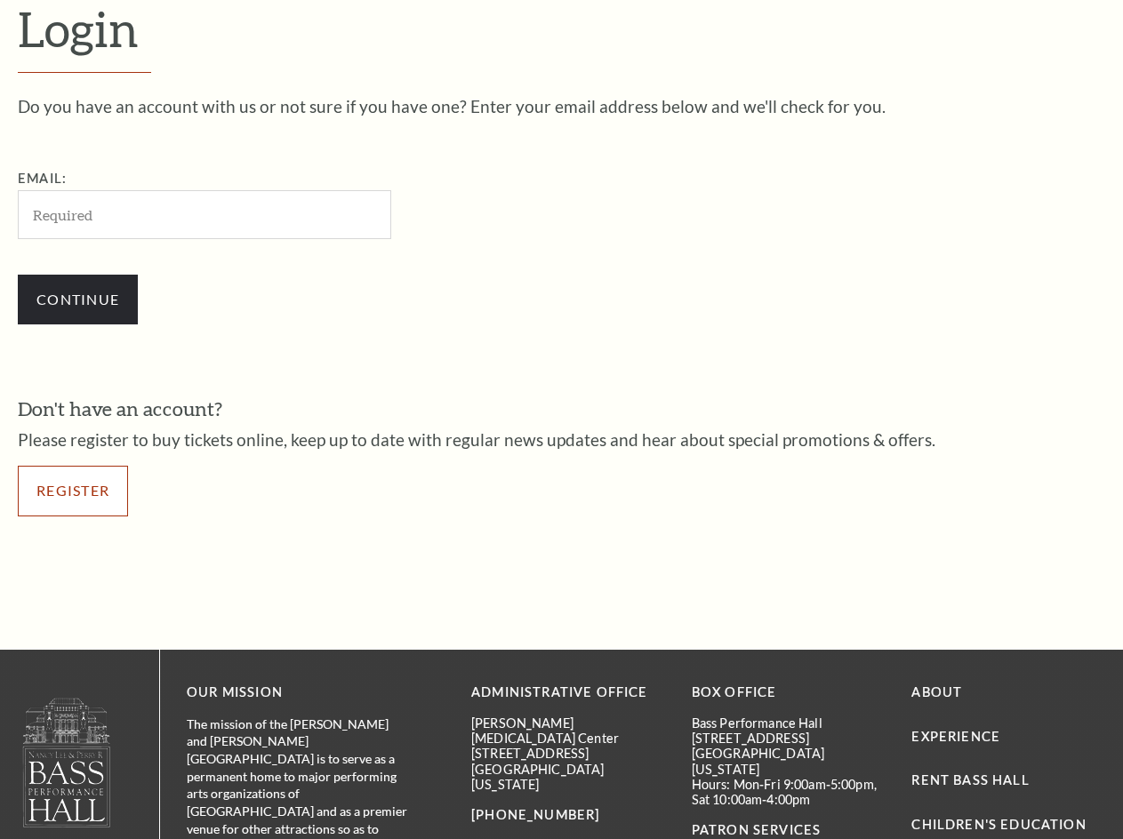
click at [68, 492] on link "Register" at bounding box center [73, 491] width 110 height 50
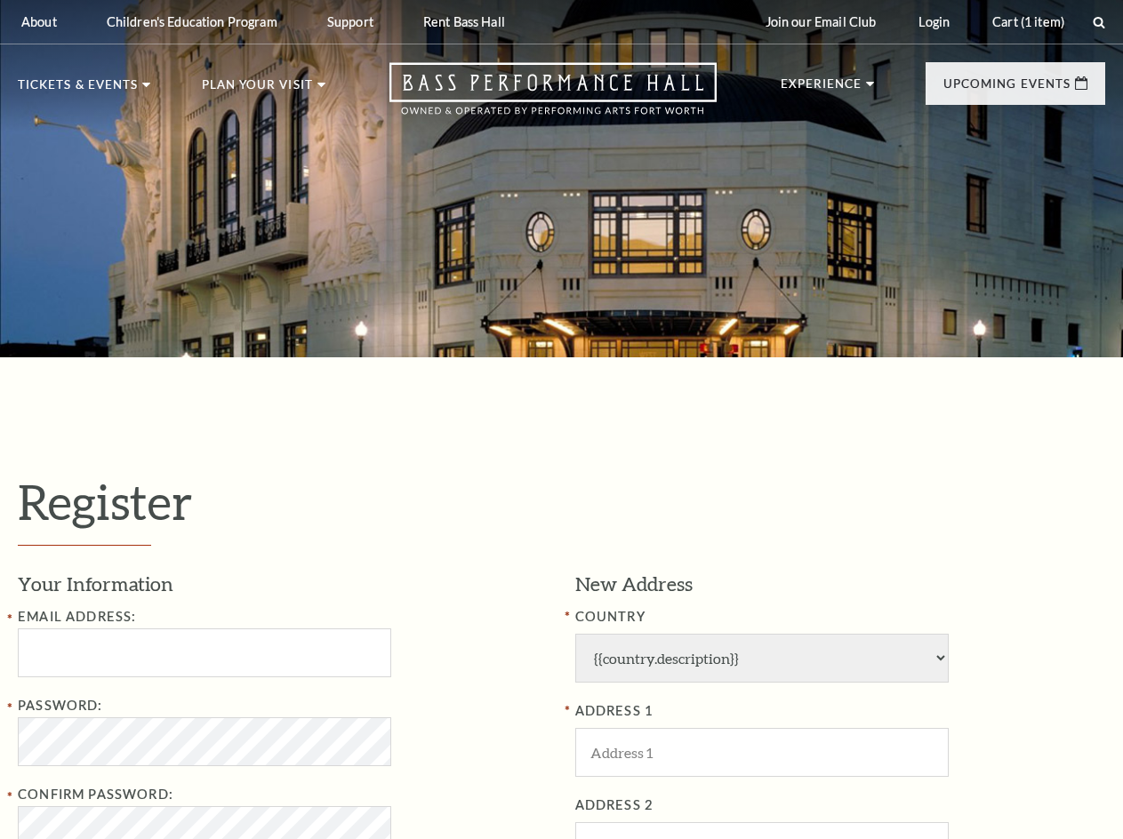
select select "1"
select select "[GEOGRAPHIC_DATA]"
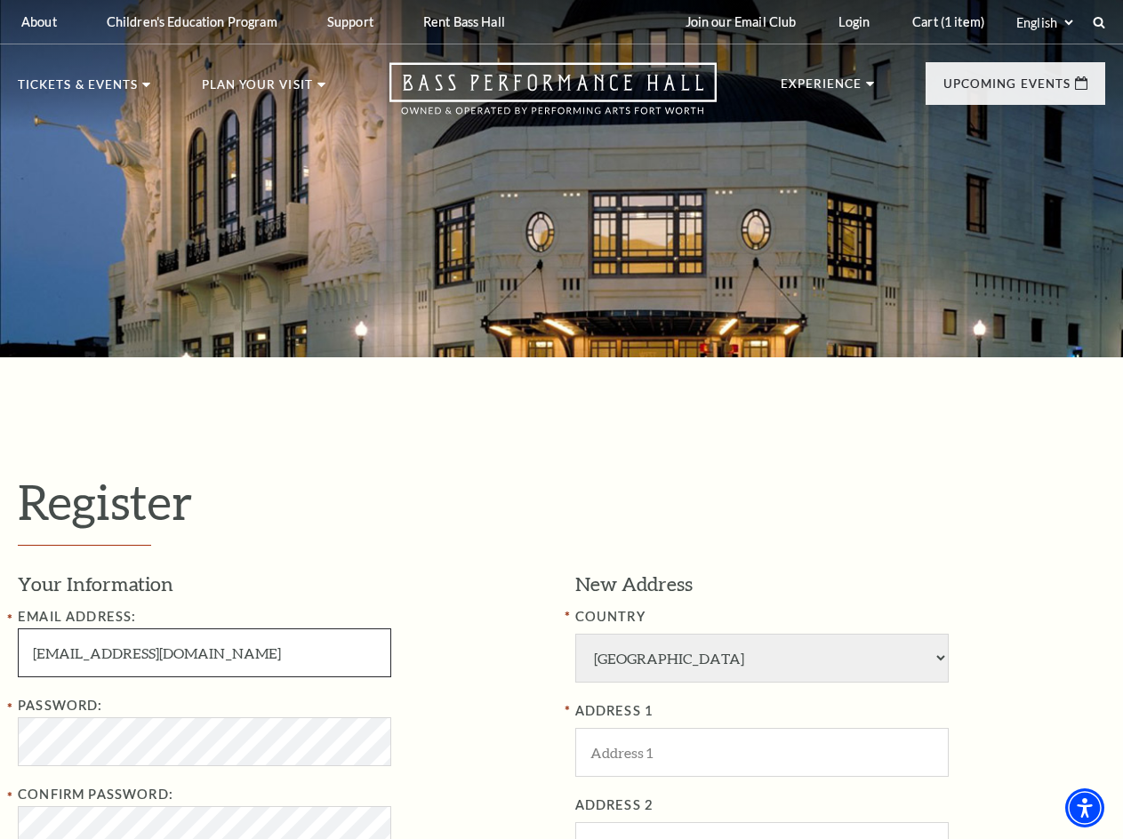
click at [265, 653] on input "[EMAIL_ADDRESS][DOMAIN_NAME]" at bounding box center [204, 653] width 373 height 49
click at [265, 653] on input "kotevi1088@bitfami.com" at bounding box center [204, 653] width 373 height 49
paste input "veseric708@gddcorp"
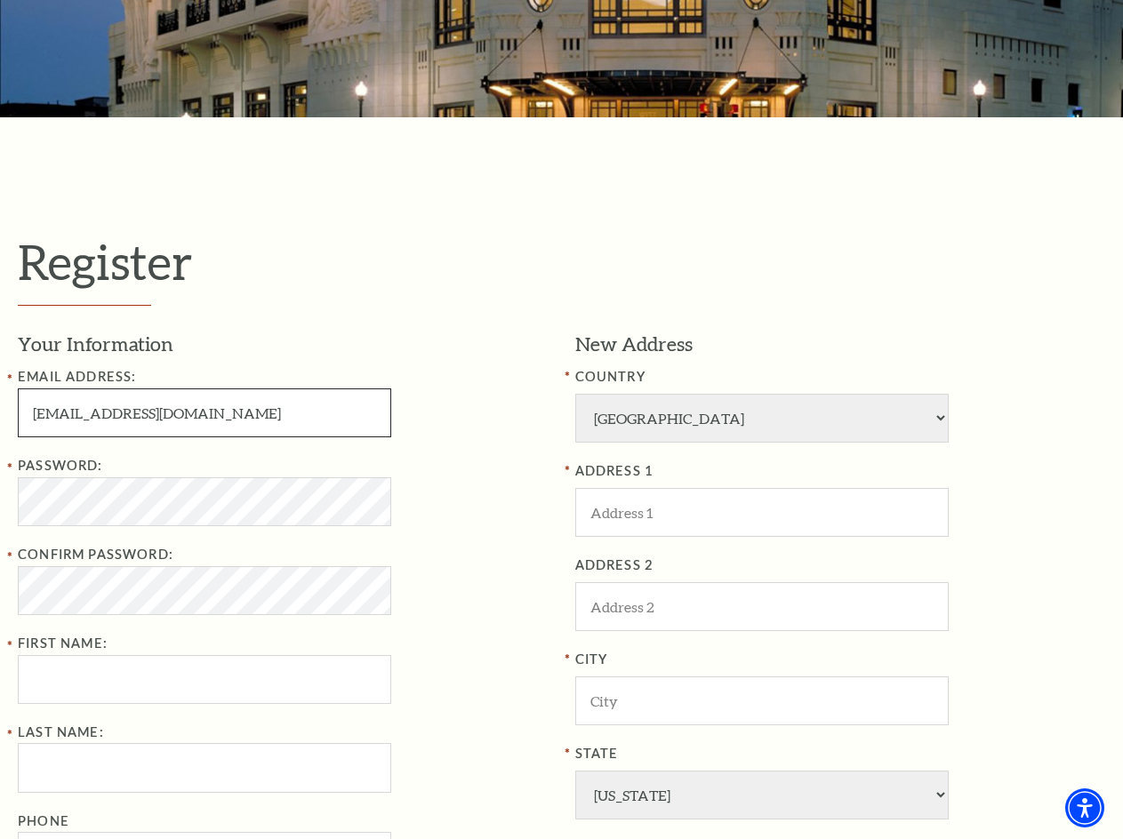
scroll to position [356, 0]
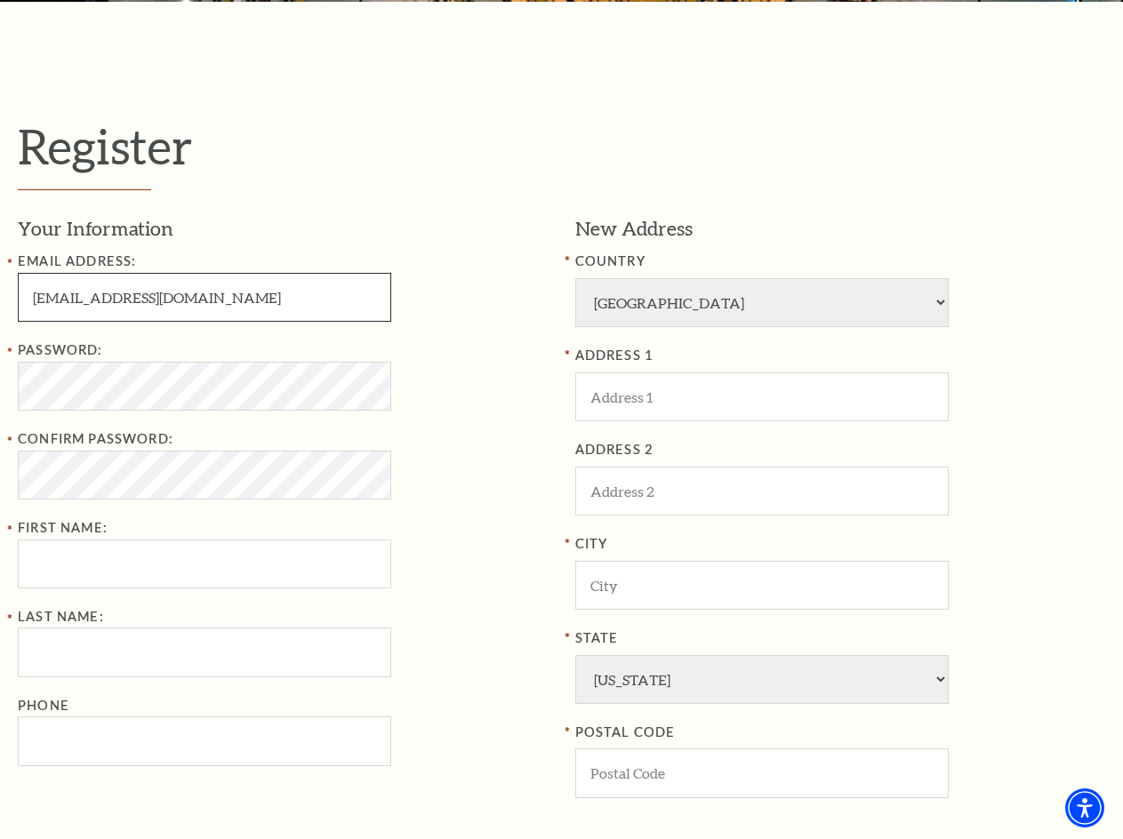
type input "veseric708@gddcorp.com"
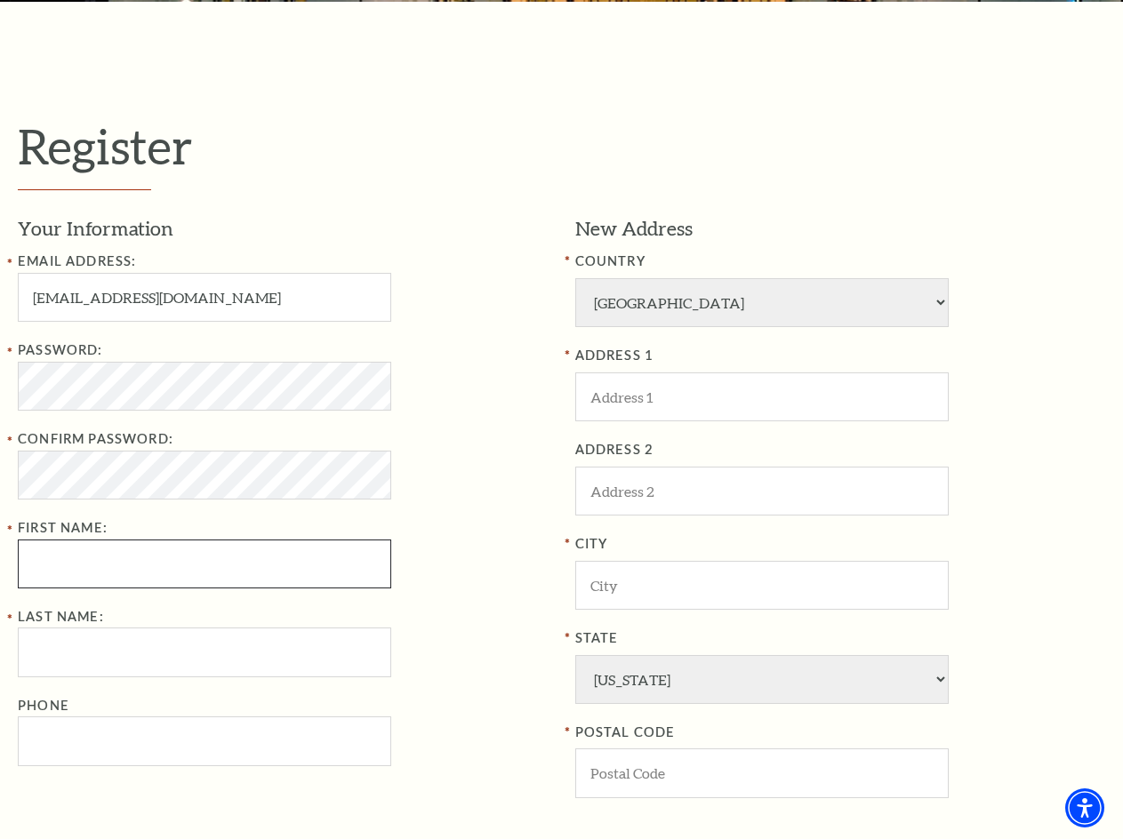
click at [299, 585] on input "First Name:" at bounding box center [204, 564] width 373 height 49
type input "Lee"
type input "Adam"
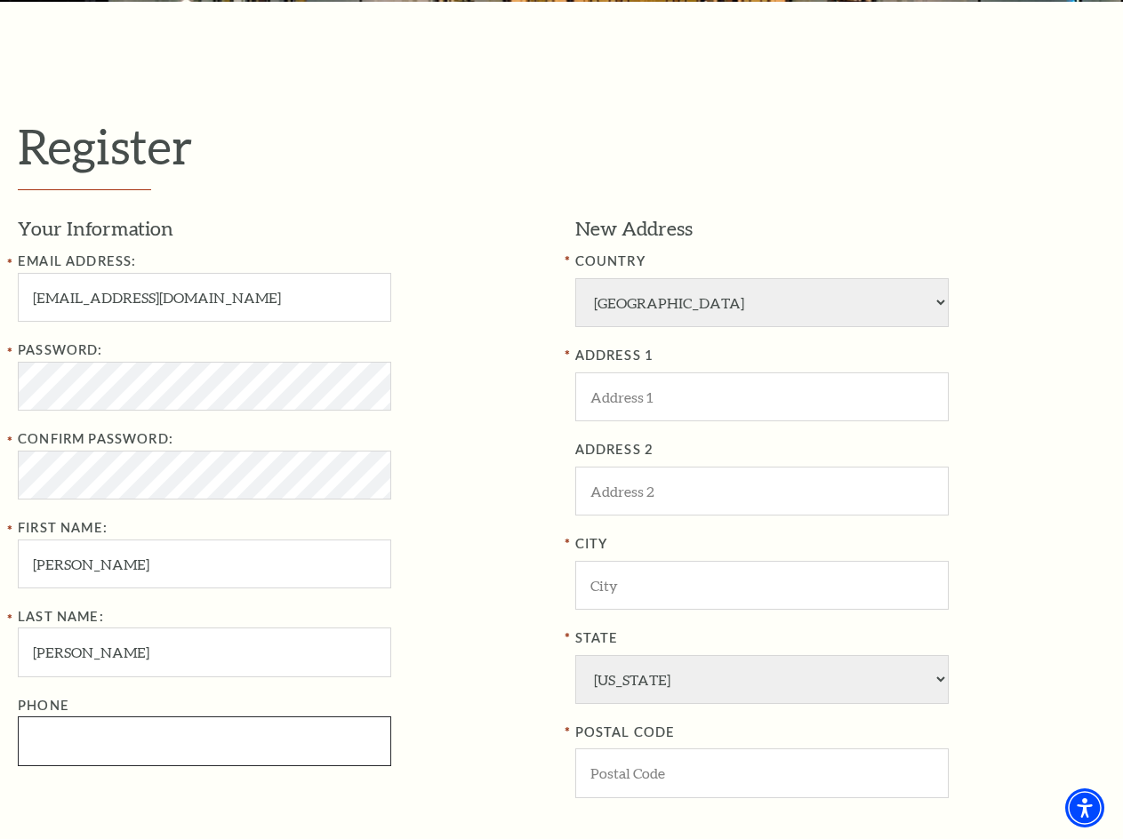
type input "0912374912"
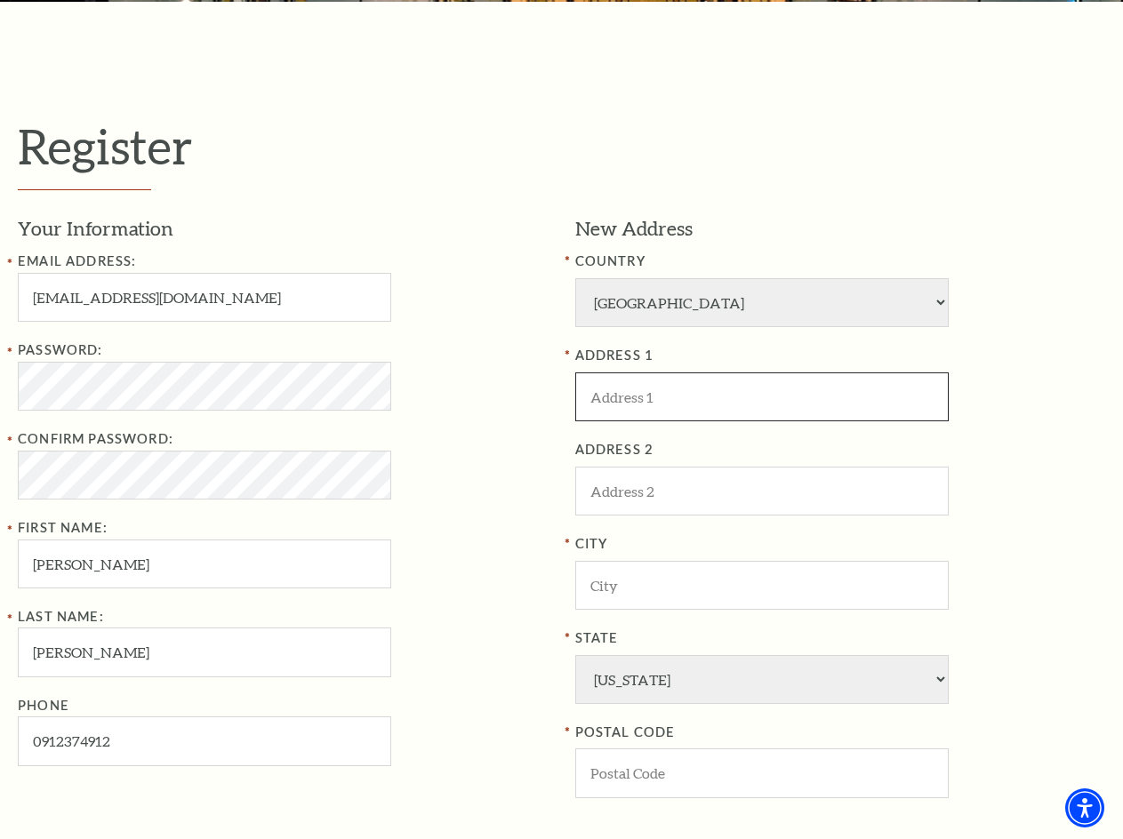
type input "200 Columbus Rd"
type input "Mt Vernon"
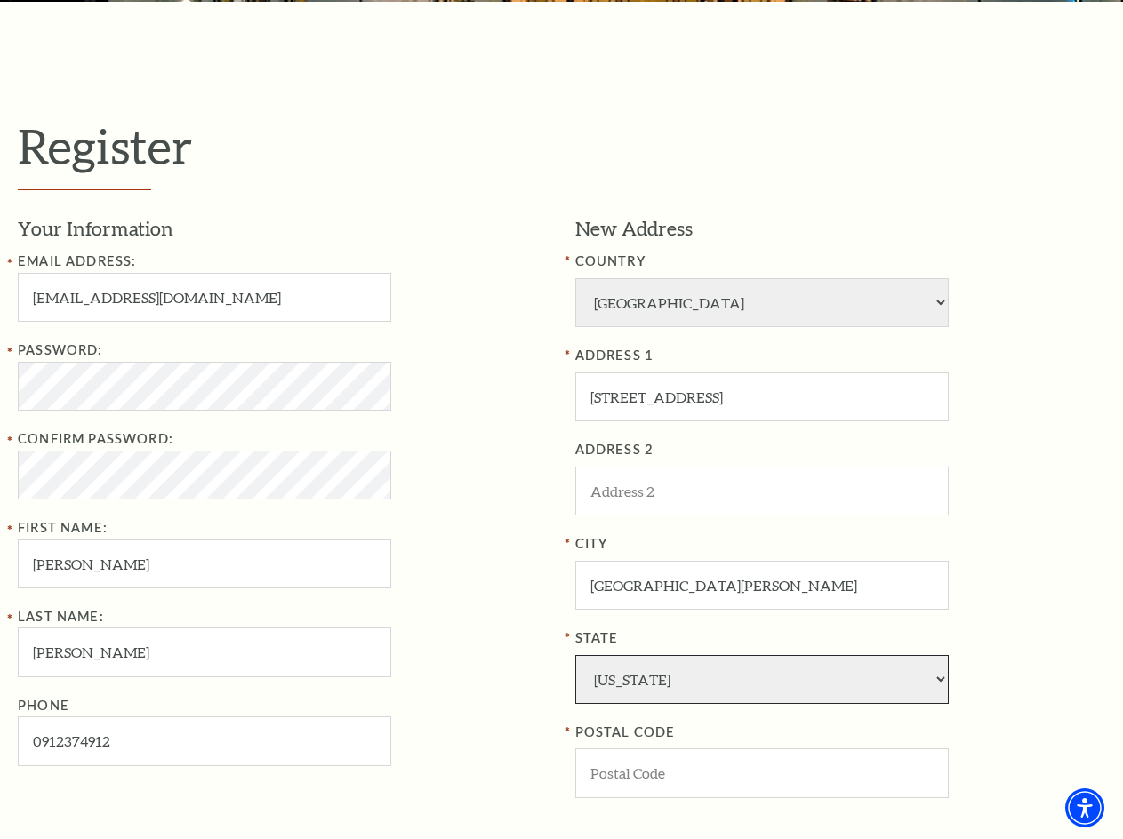
select select "NY"
type input "20001"
type input "091-237-4912"
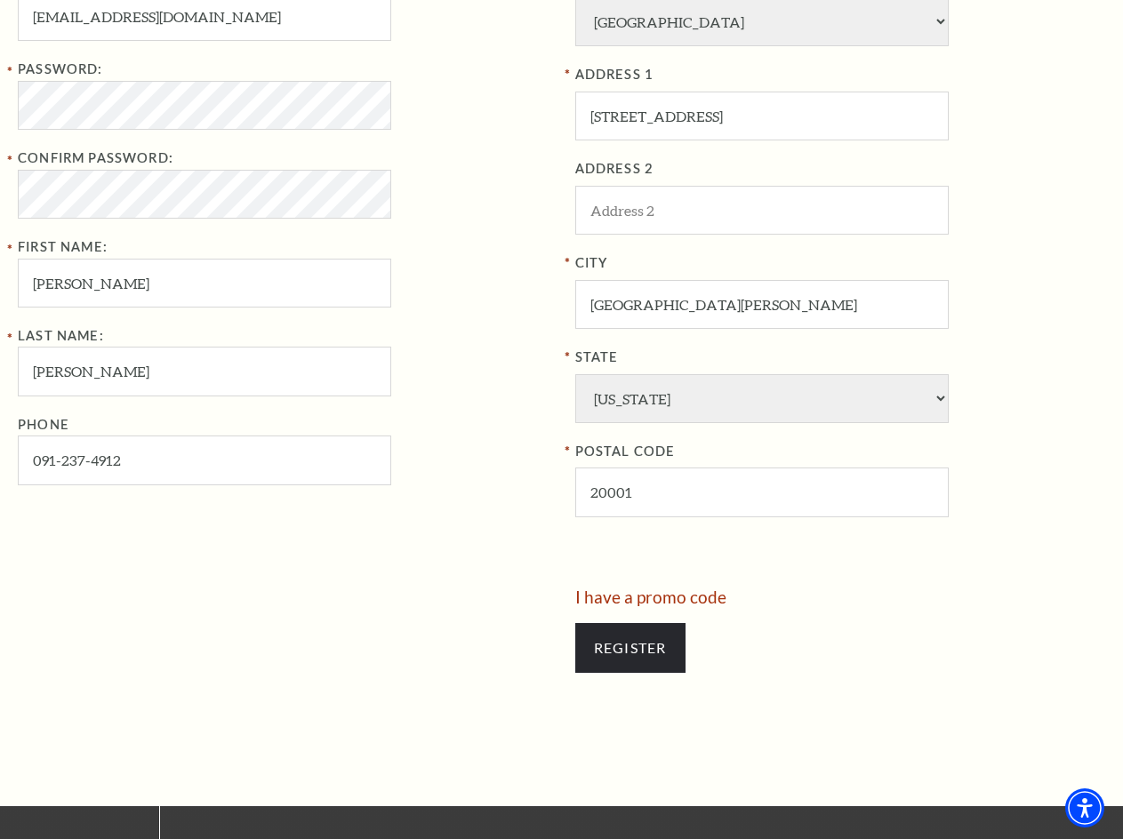
scroll to position [711, 0]
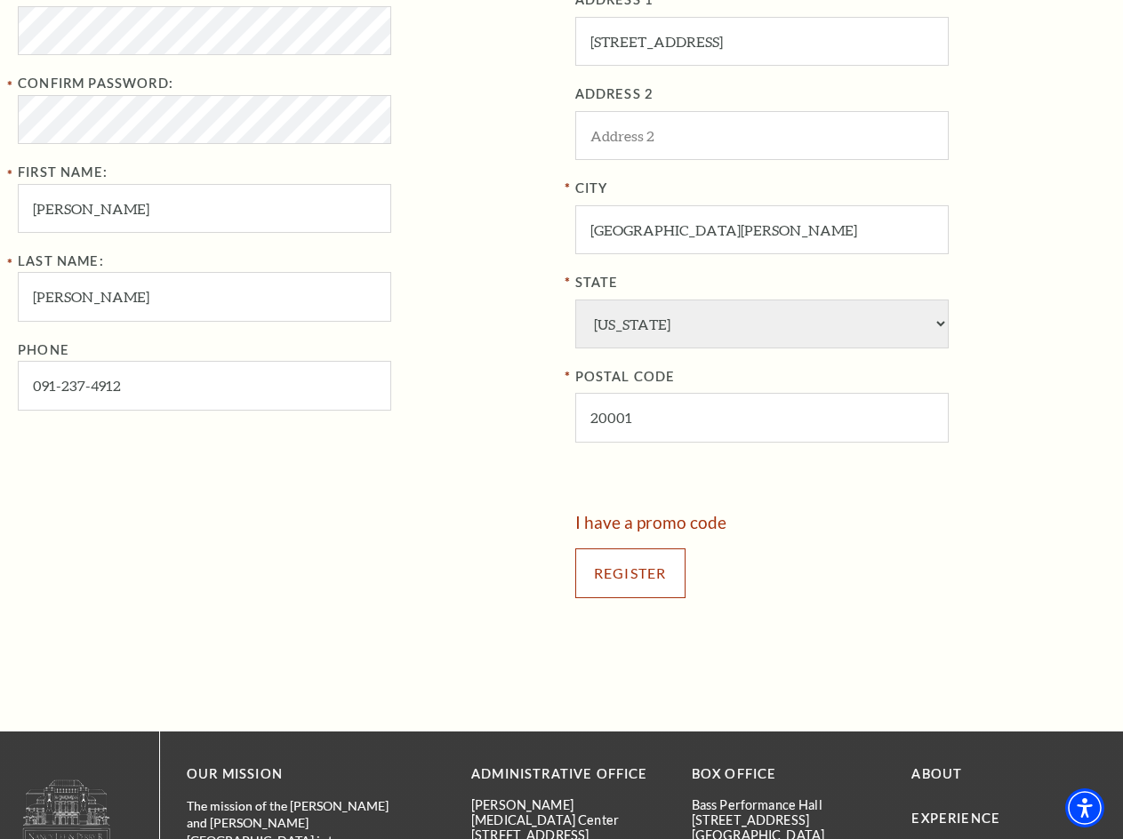
click at [645, 577] on input "Register" at bounding box center [630, 574] width 110 height 50
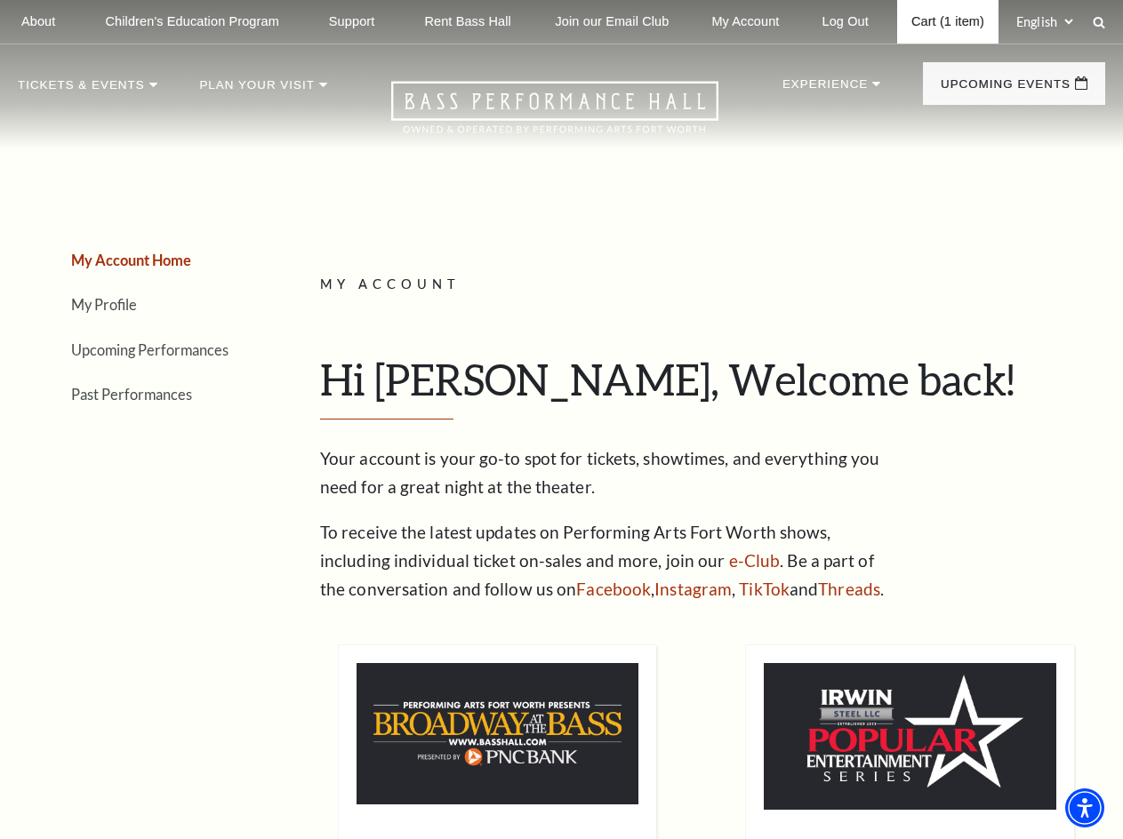
click at [974, 20] on link "Cart (1 item)" at bounding box center [947, 22] width 101 height 44
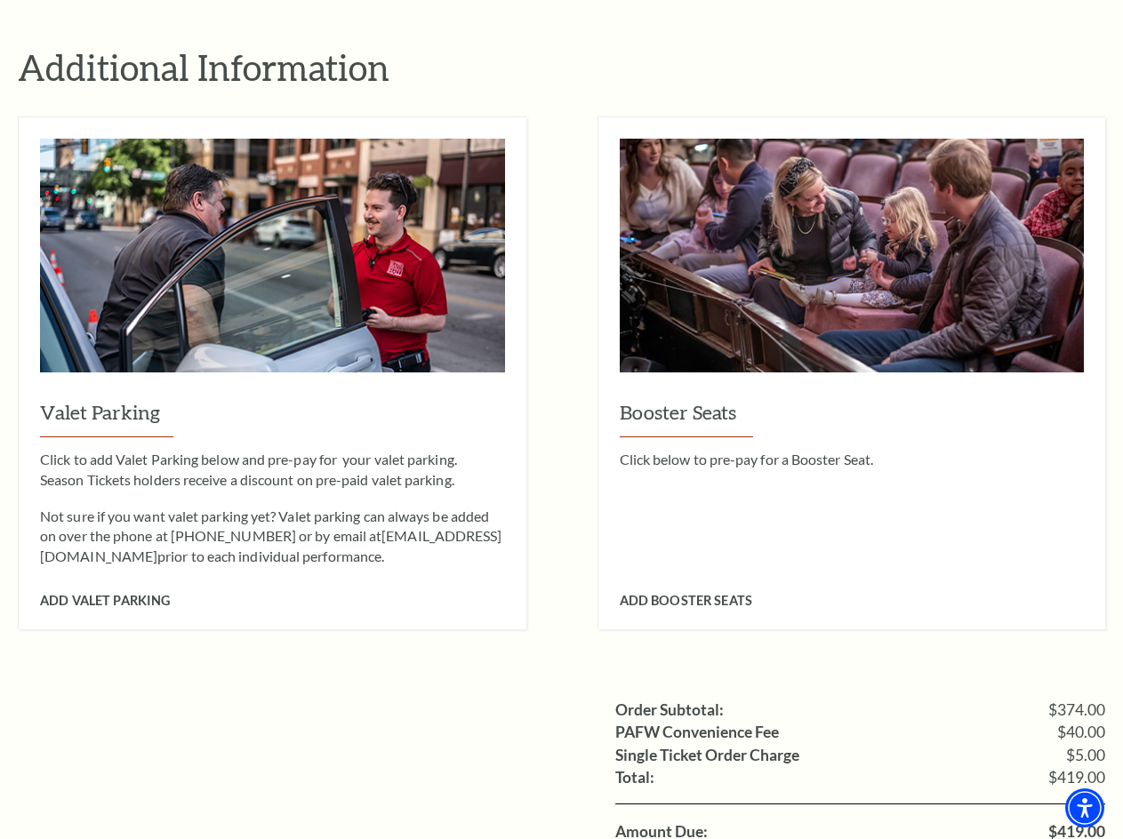
scroll to position [1422, 0]
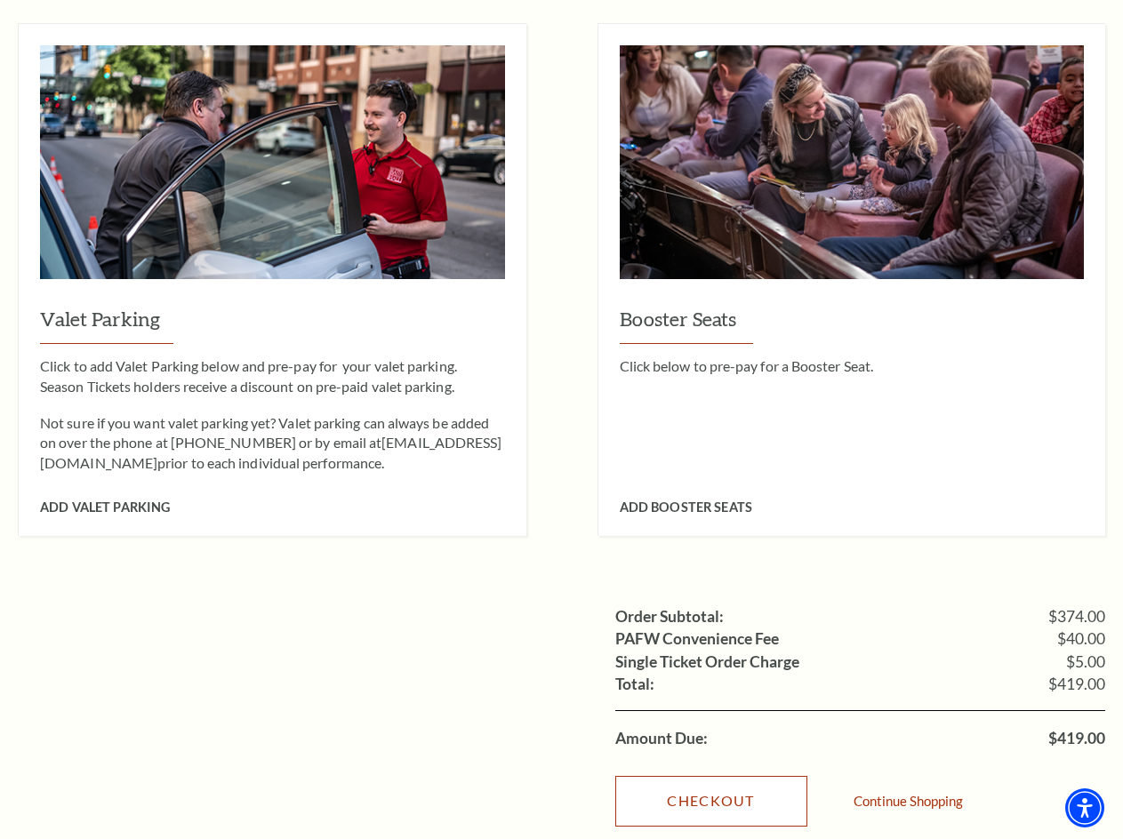
click at [741, 776] on link "Checkout" at bounding box center [711, 801] width 192 height 50
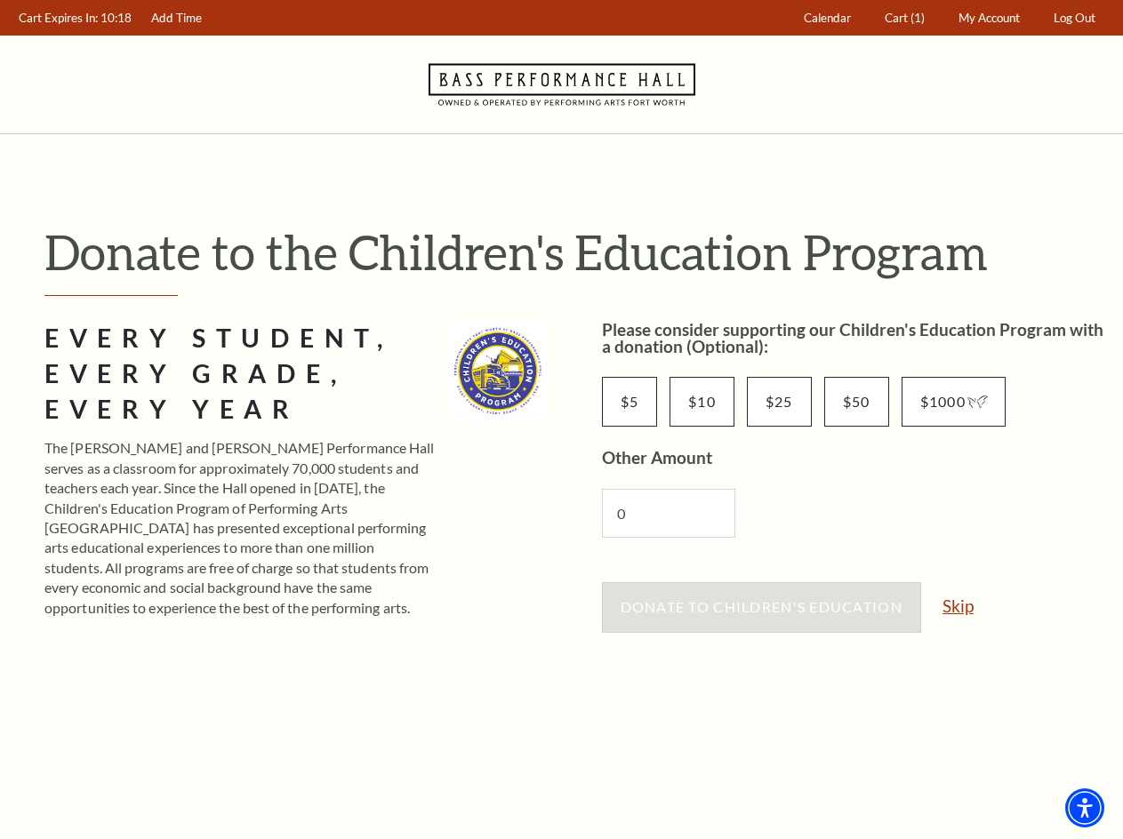
click at [964, 607] on link "Skip" at bounding box center [957, 605] width 31 height 17
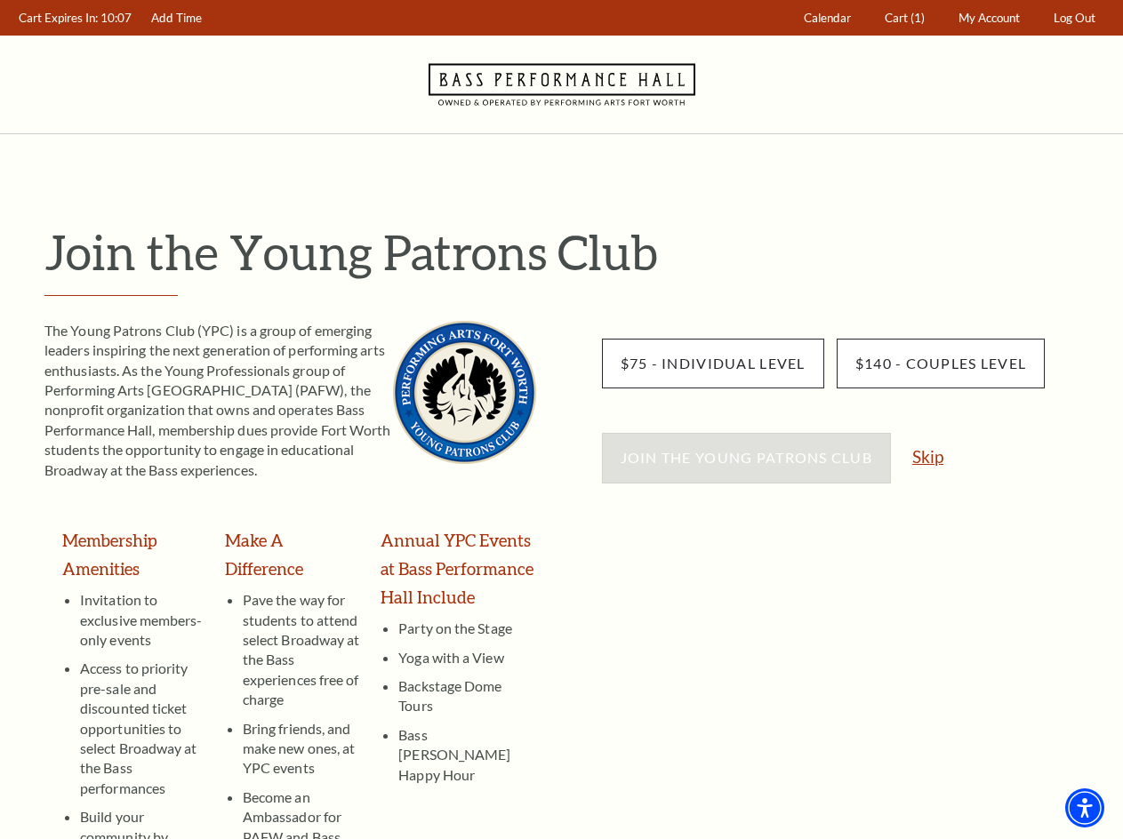
click at [927, 458] on link "Skip" at bounding box center [927, 456] width 31 height 17
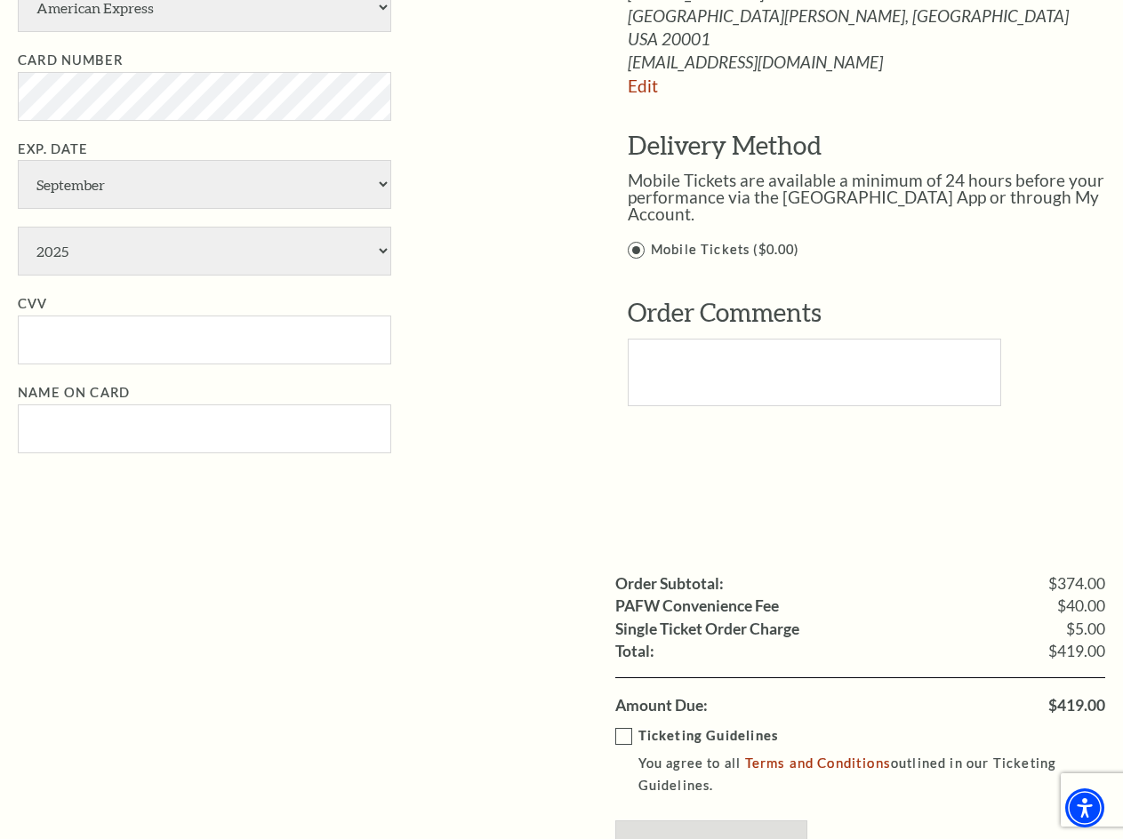
scroll to position [1245, 0]
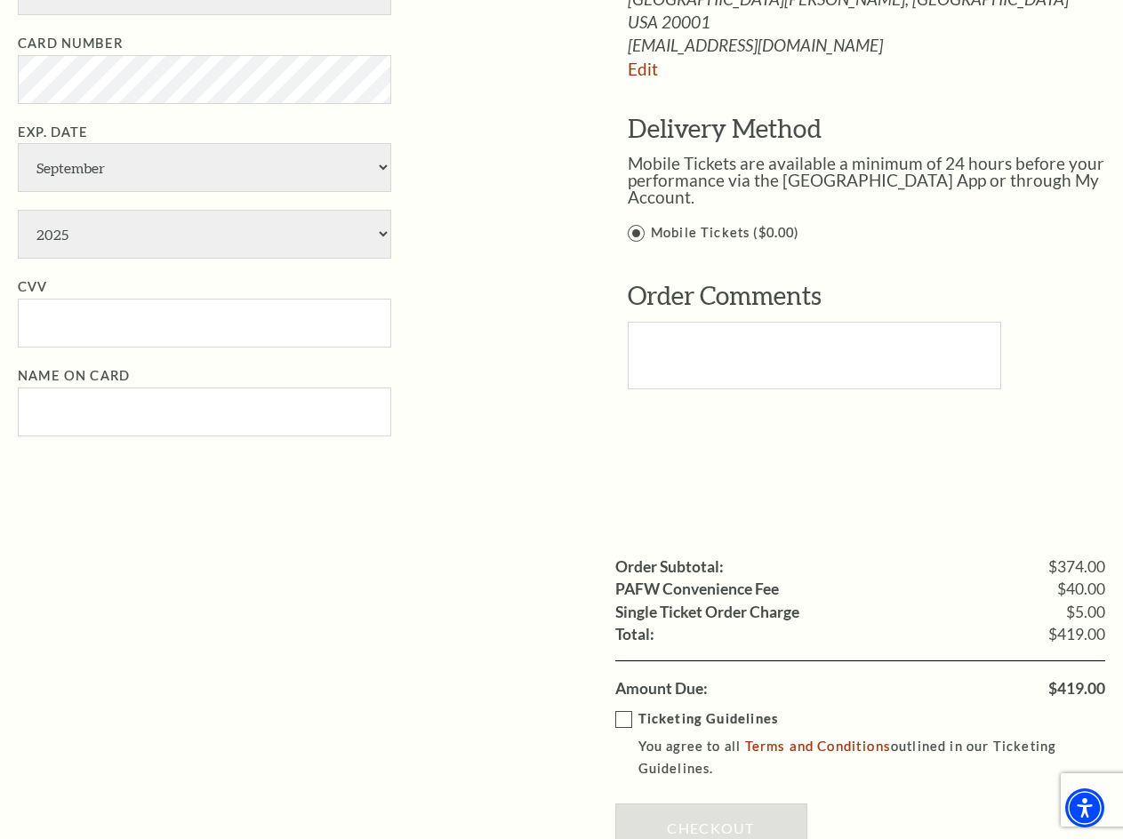
click at [625, 717] on label "Ticketing Guidelines You agree to all Terms and Conditions outlined in our Tick…" at bounding box center [873, 744] width 516 height 71
click at [0, 0] on input "Ticketing Guidelines You agree to all Terms and Conditions outlined in our Tick…" at bounding box center [0, 0] width 0 height 0
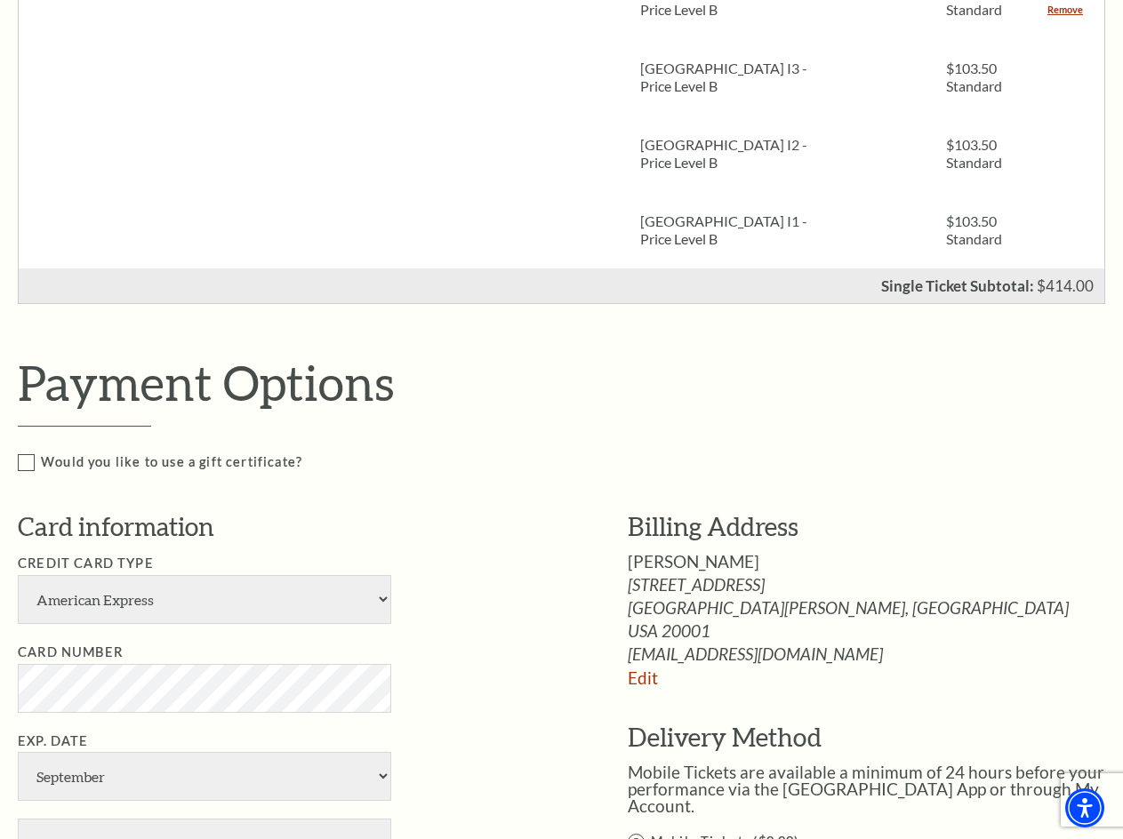
scroll to position [533, 0]
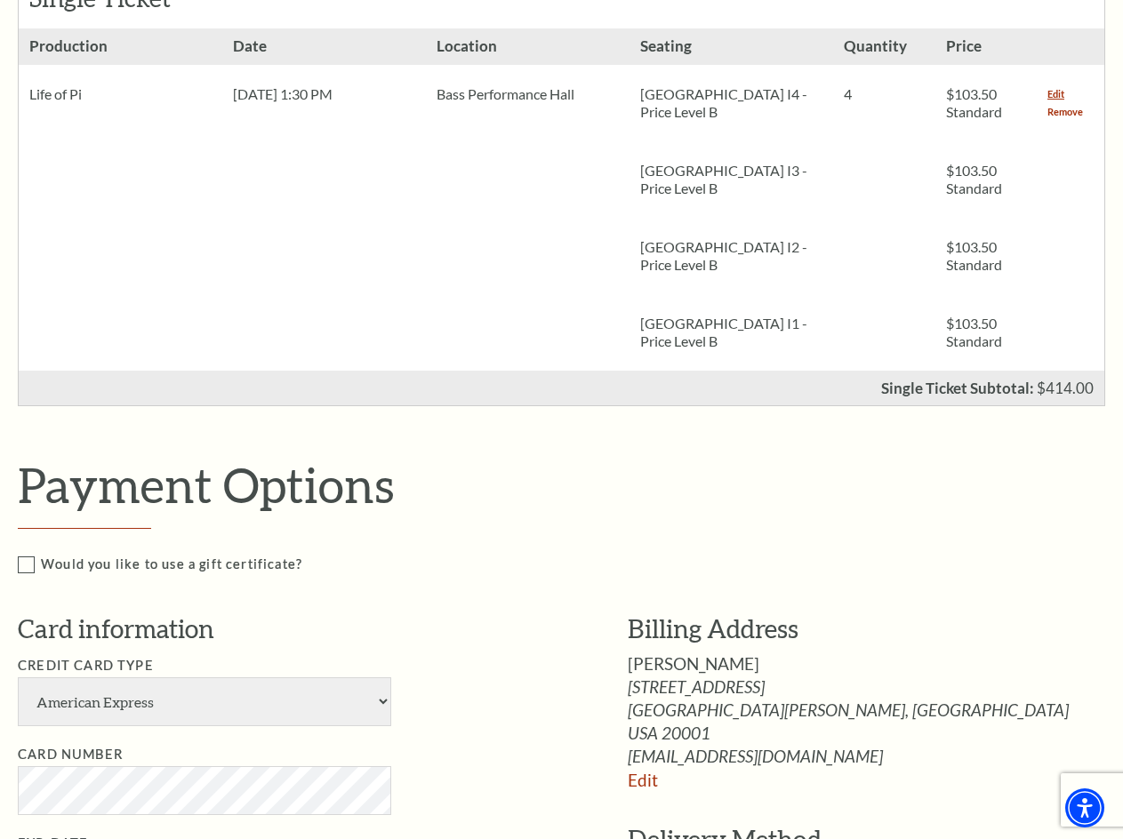
click at [1070, 111] on link "Remove" at bounding box center [1065, 112] width 36 height 18
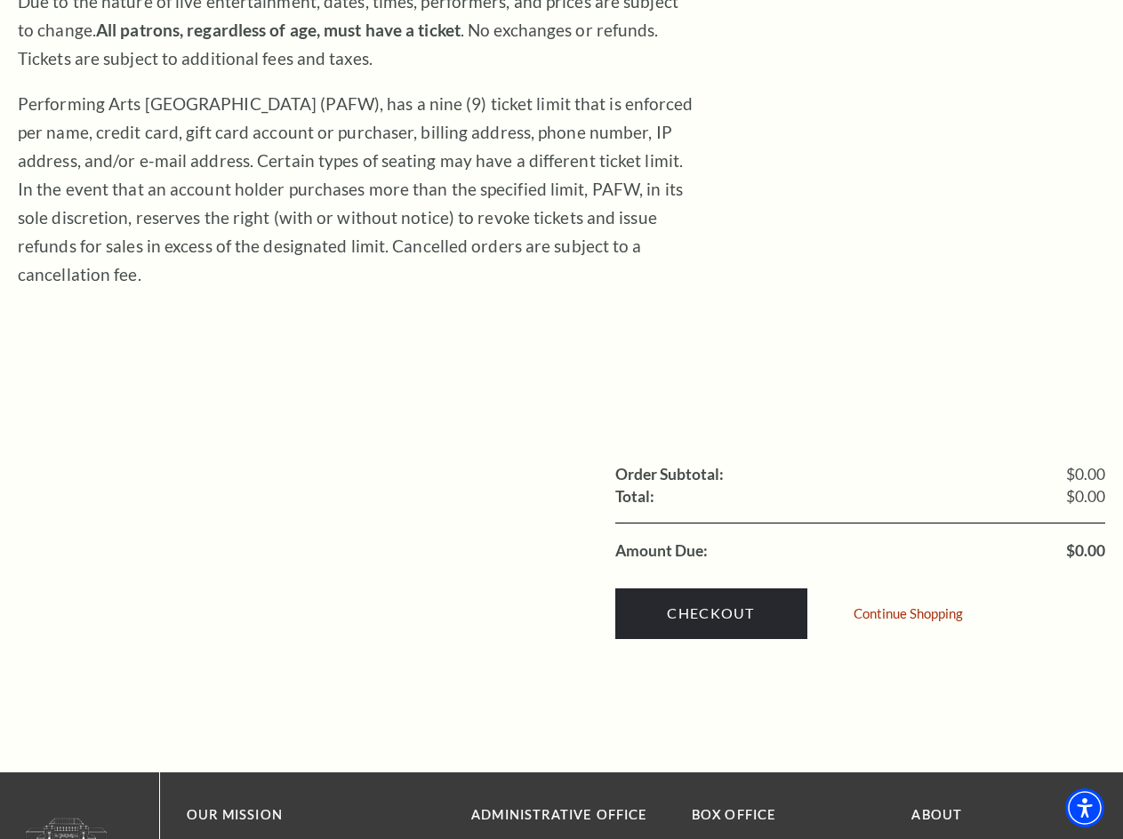
scroll to position [533, 0]
